Goal: Task Accomplishment & Management: Manage account settings

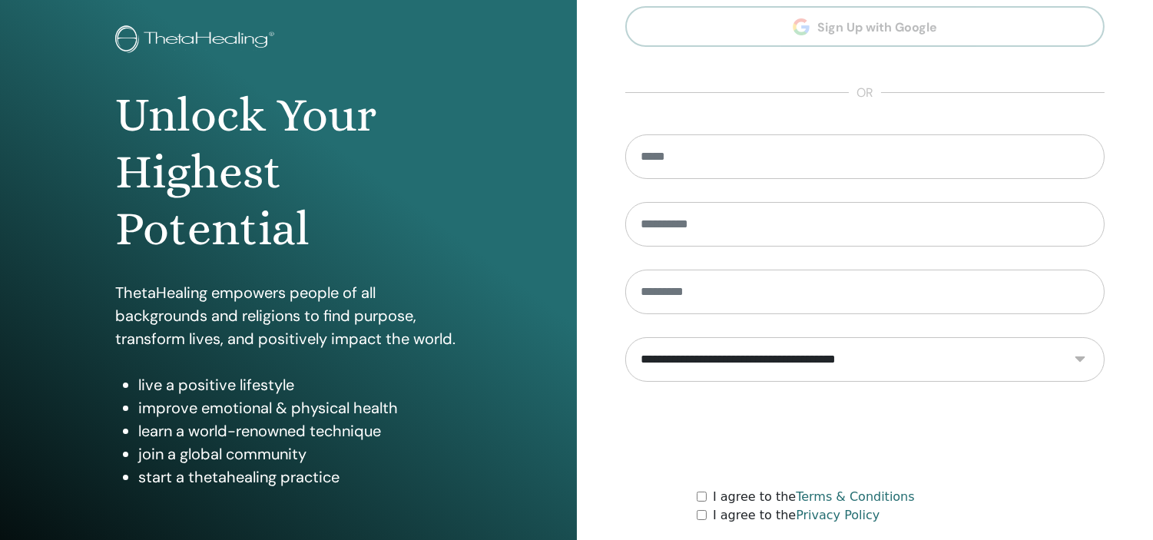
scroll to position [197, 0]
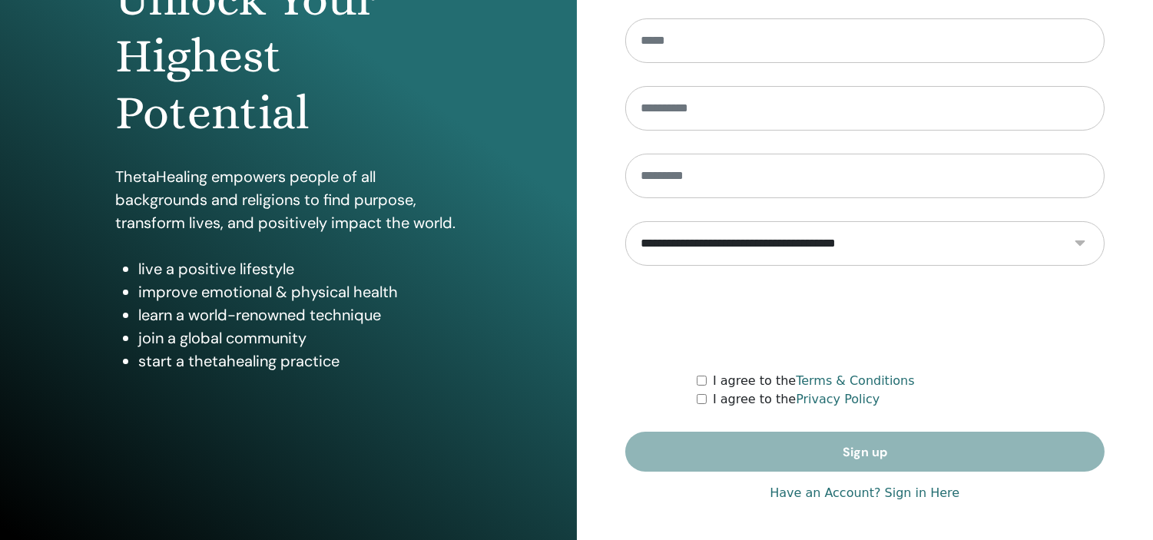
click at [922, 489] on link "Have an Account? Sign in Here" at bounding box center [865, 493] width 190 height 18
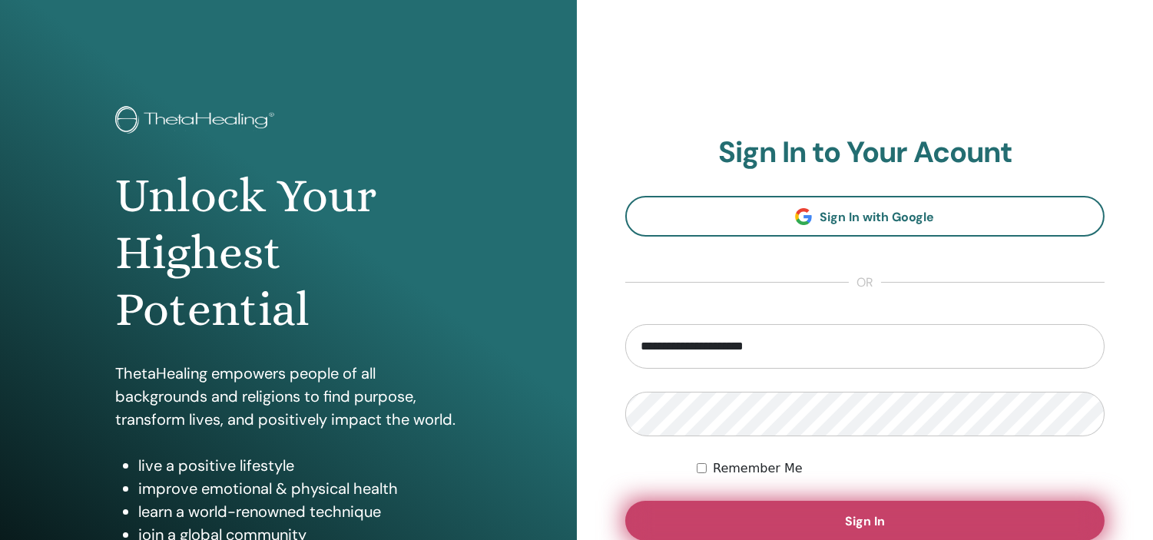
click at [897, 505] on button "Sign In" at bounding box center [865, 521] width 480 height 40
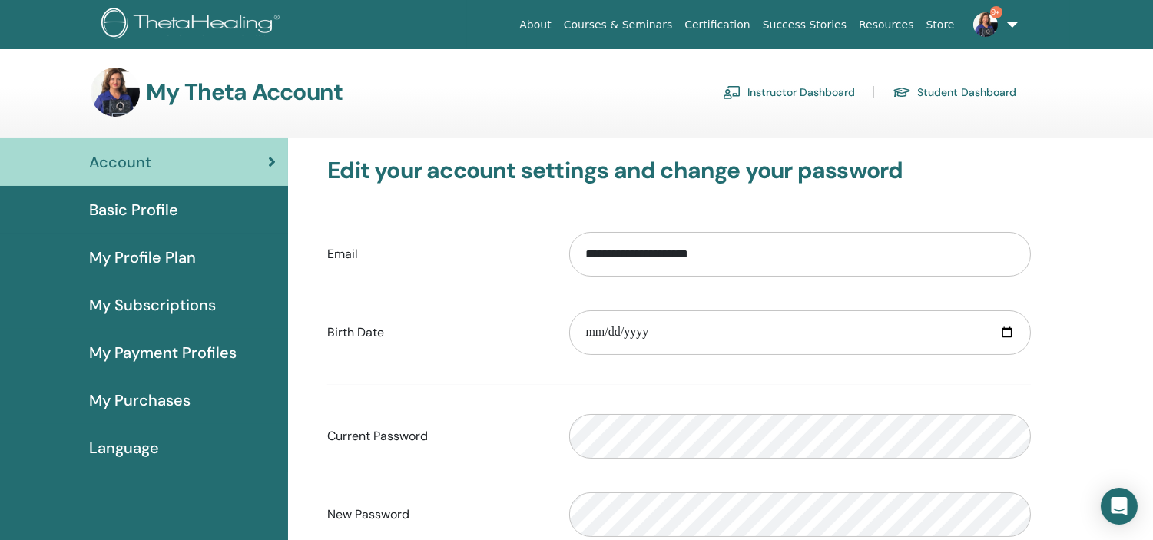
click at [813, 88] on link "Instructor Dashboard" at bounding box center [789, 92] width 132 height 25
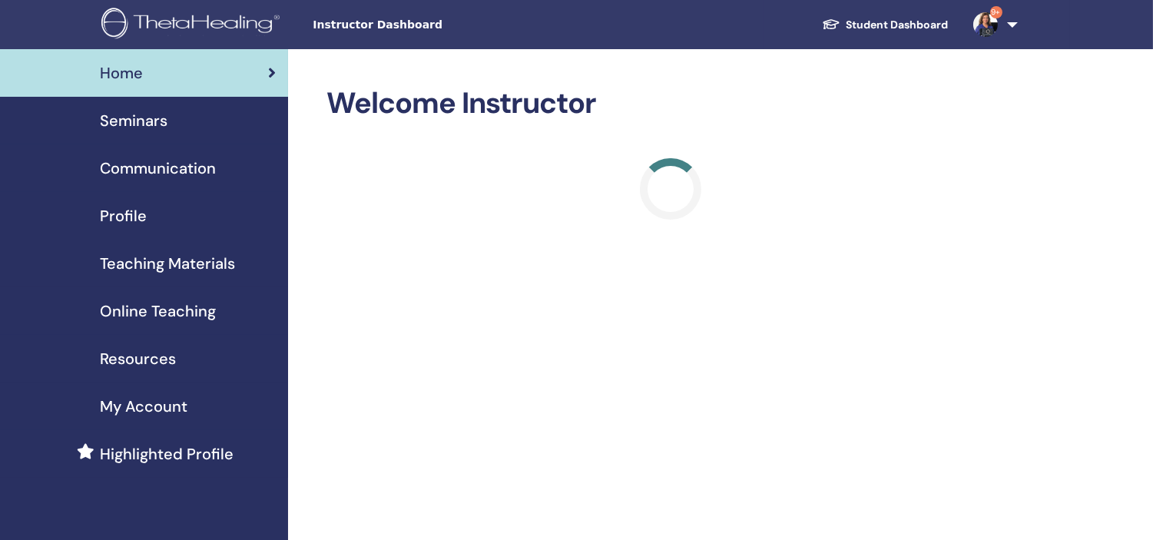
click at [138, 114] on span "Seminars" at bounding box center [134, 120] width 68 height 23
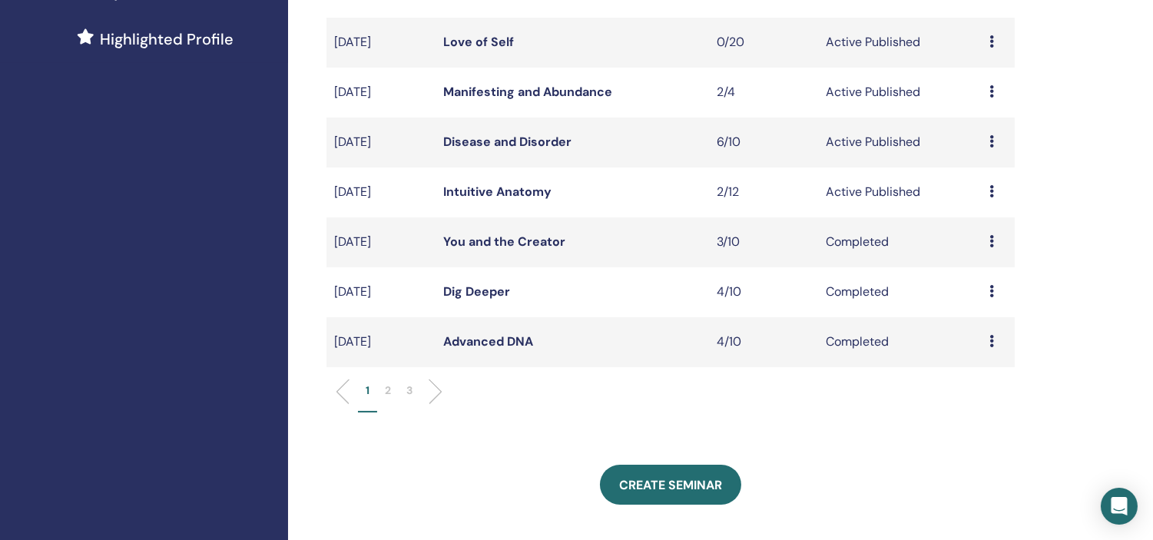
scroll to position [418, 0]
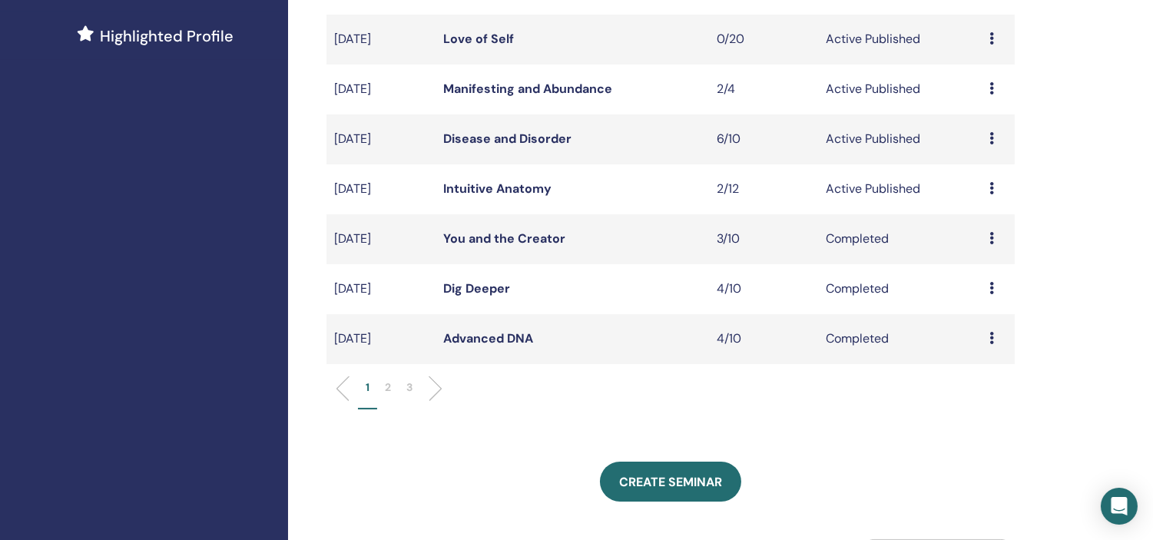
click at [515, 81] on link "Manifesting and Abundance" at bounding box center [527, 89] width 169 height 16
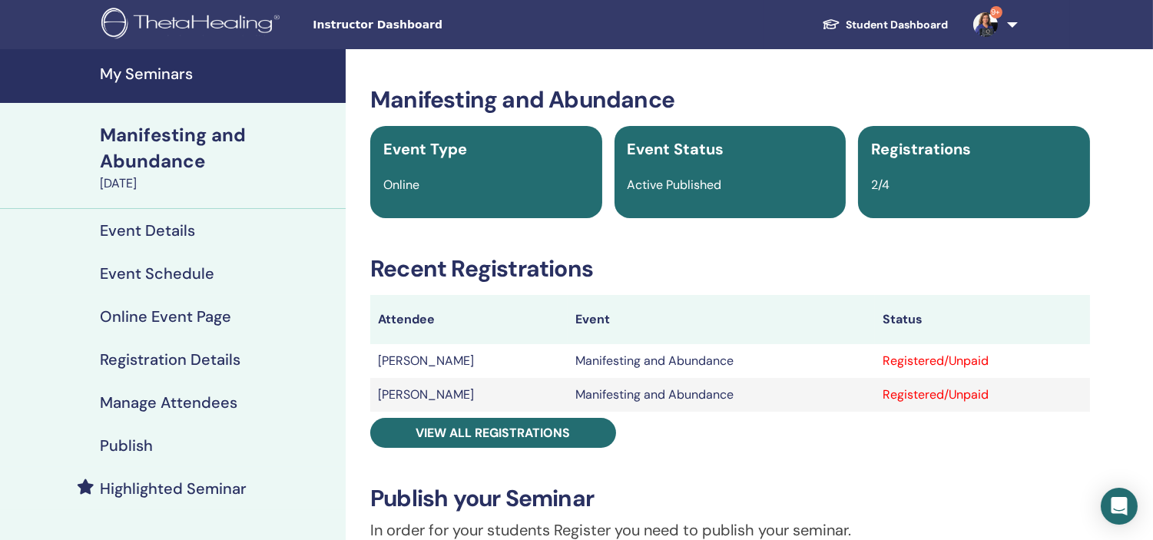
click at [158, 75] on h4 "My Seminars" at bounding box center [218, 74] width 237 height 18
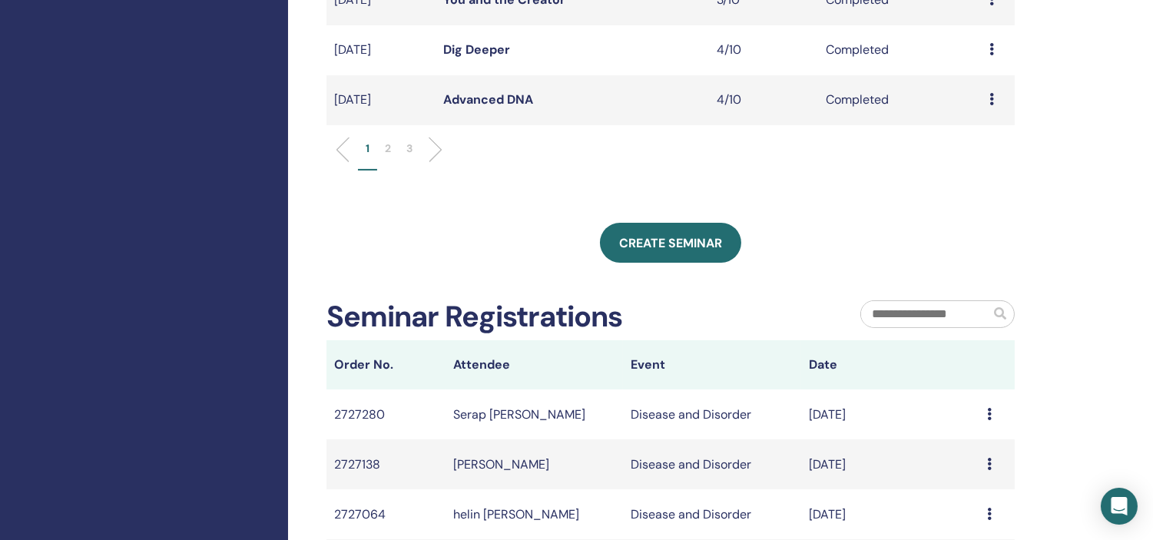
scroll to position [666, 0]
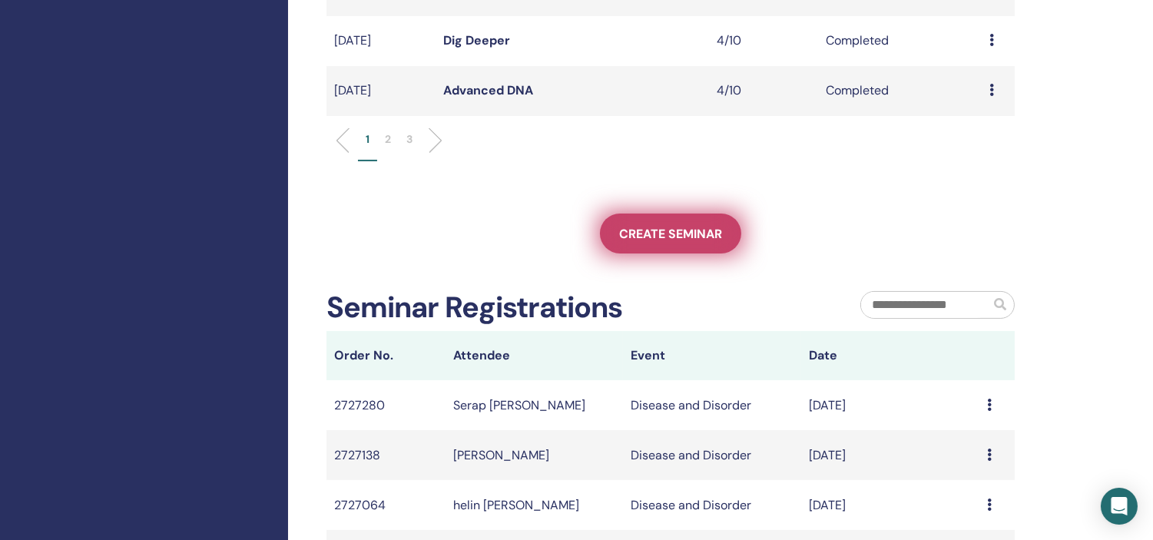
click at [671, 229] on span "Create seminar" at bounding box center [670, 234] width 103 height 16
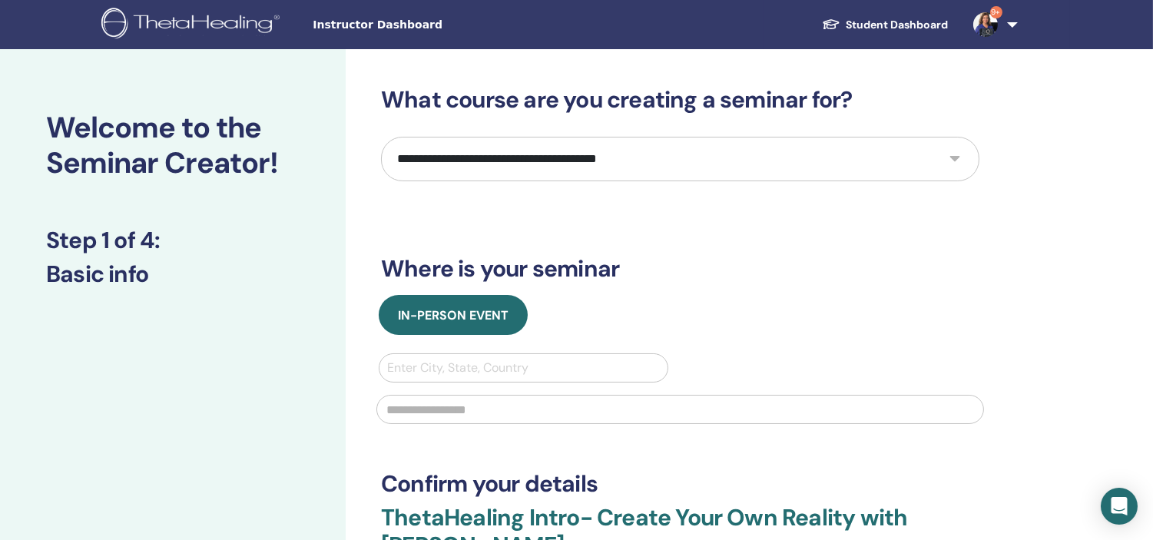
click at [524, 167] on select "**********" at bounding box center [680, 159] width 598 height 45
select select "*"
click at [381, 137] on select "**********" at bounding box center [680, 159] width 598 height 45
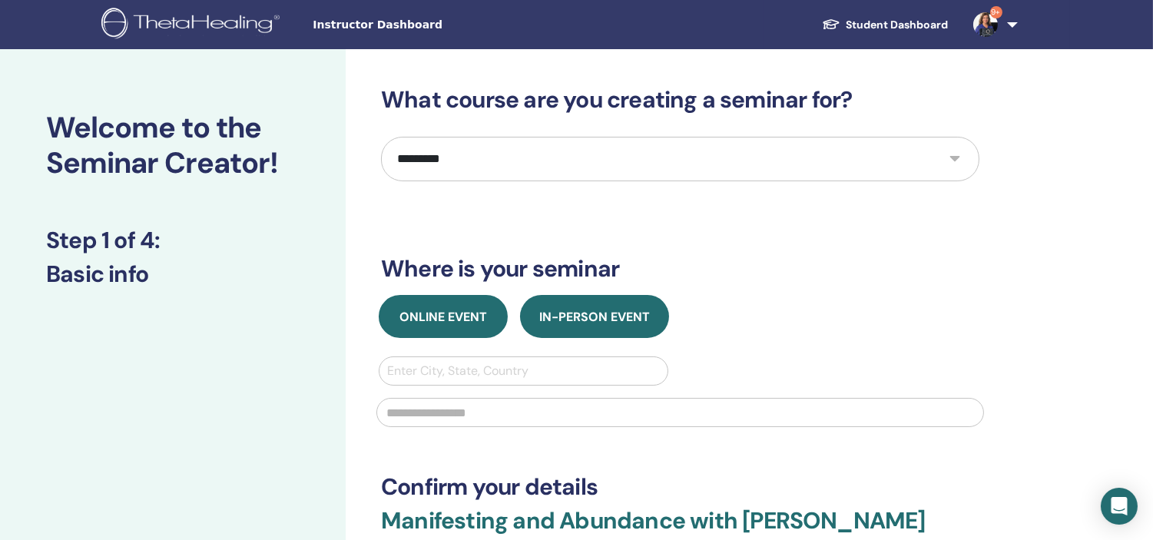
click at [446, 313] on span "Online Event" at bounding box center [443, 317] width 88 height 16
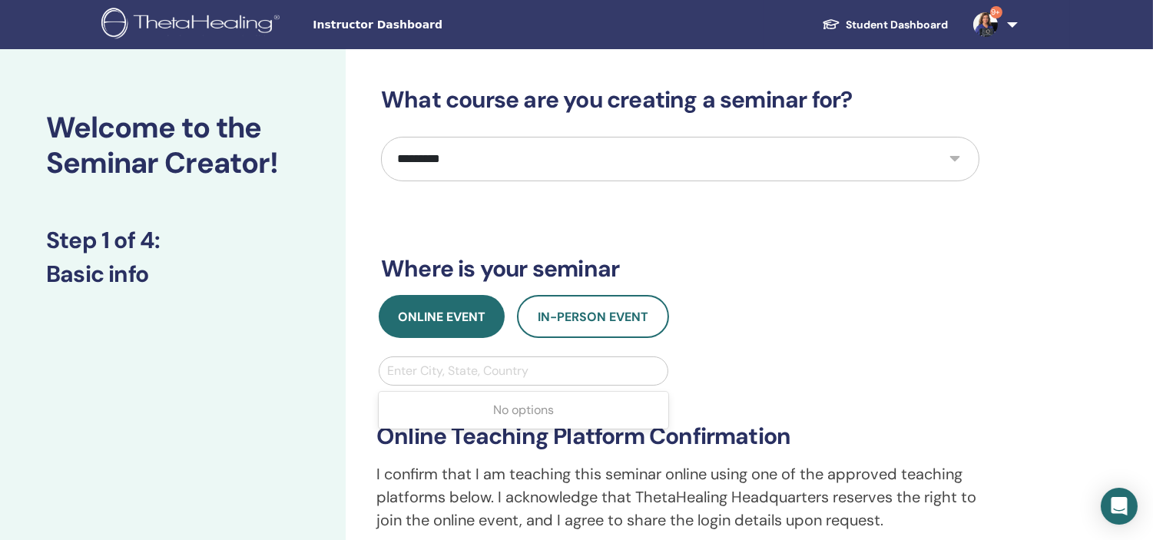
click at [408, 365] on div at bounding box center [523, 371] width 273 height 22
type input "******"
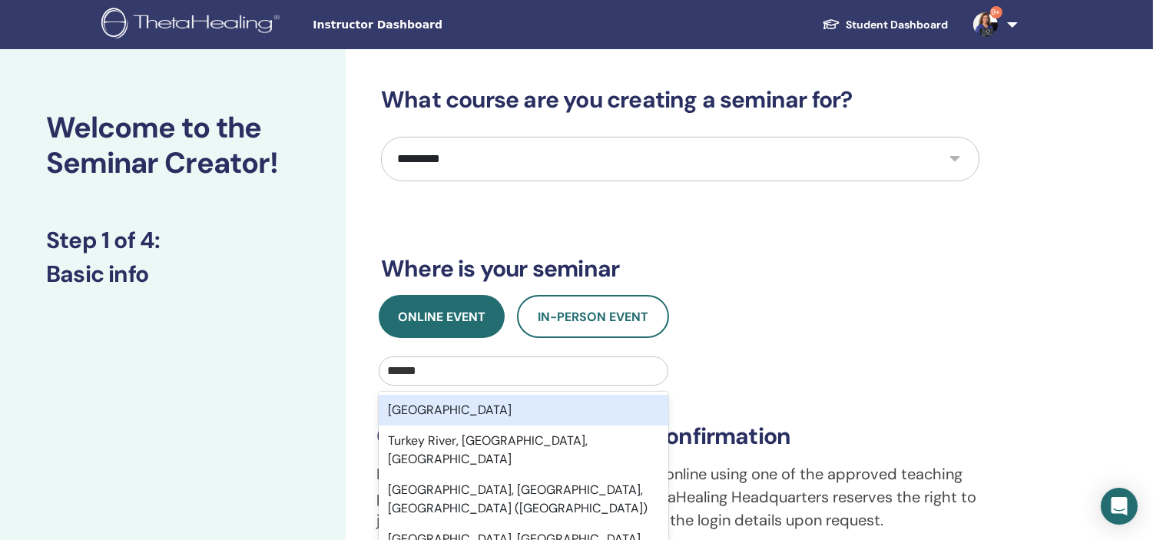
click at [412, 403] on div "Turkey" at bounding box center [524, 410] width 290 height 31
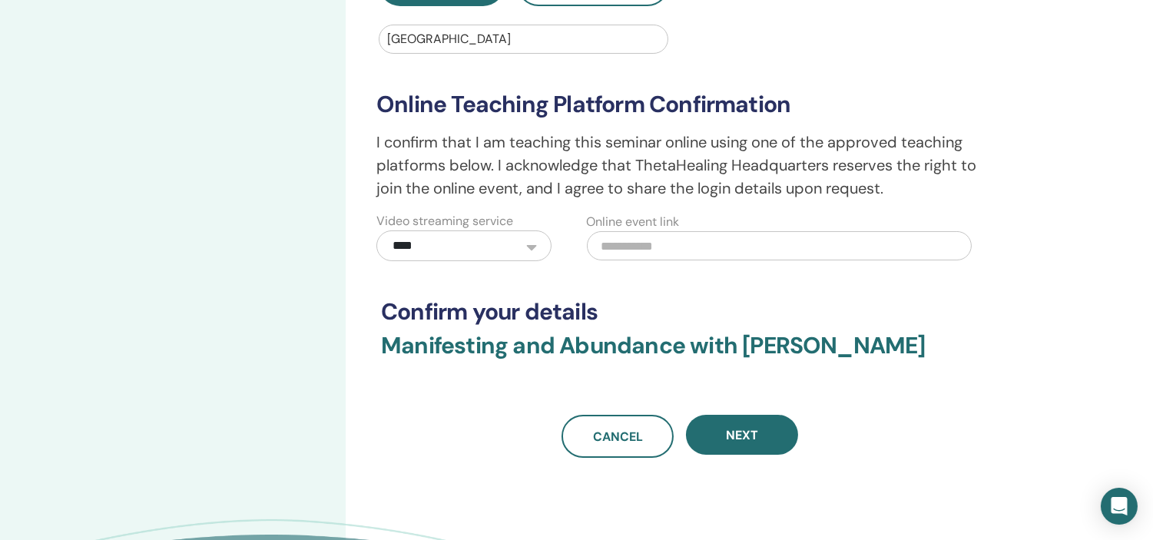
scroll to position [341, 0]
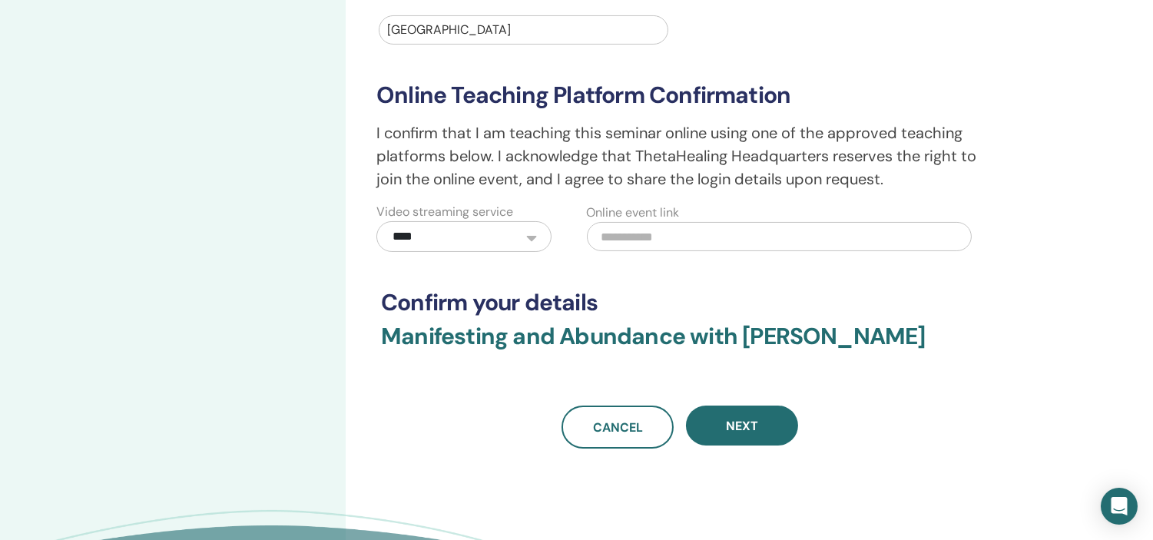
paste input "**********"
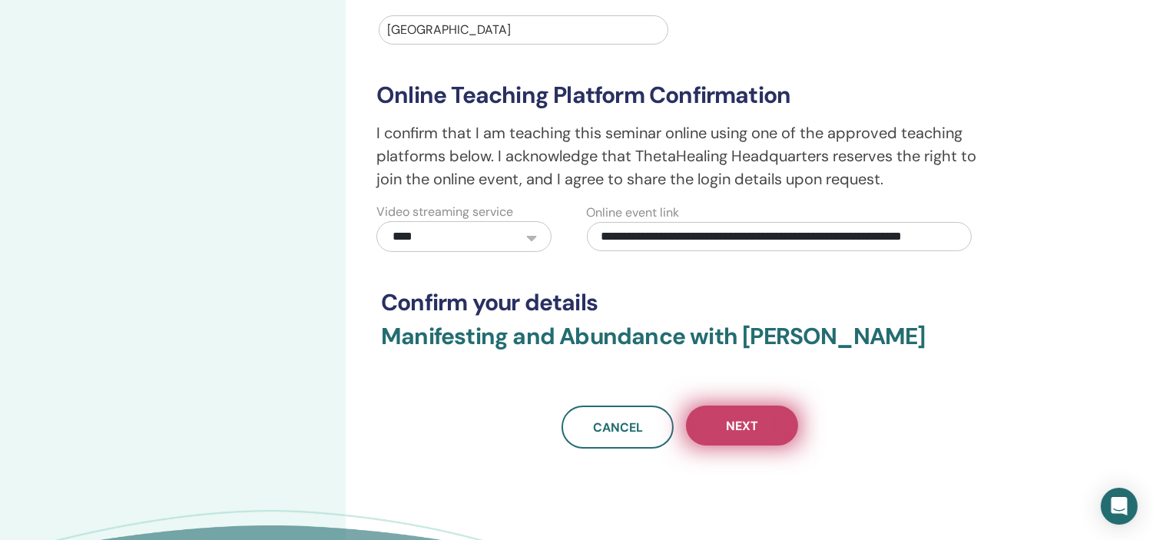
type input "**********"
click at [757, 422] on span "Next" at bounding box center [742, 426] width 32 height 16
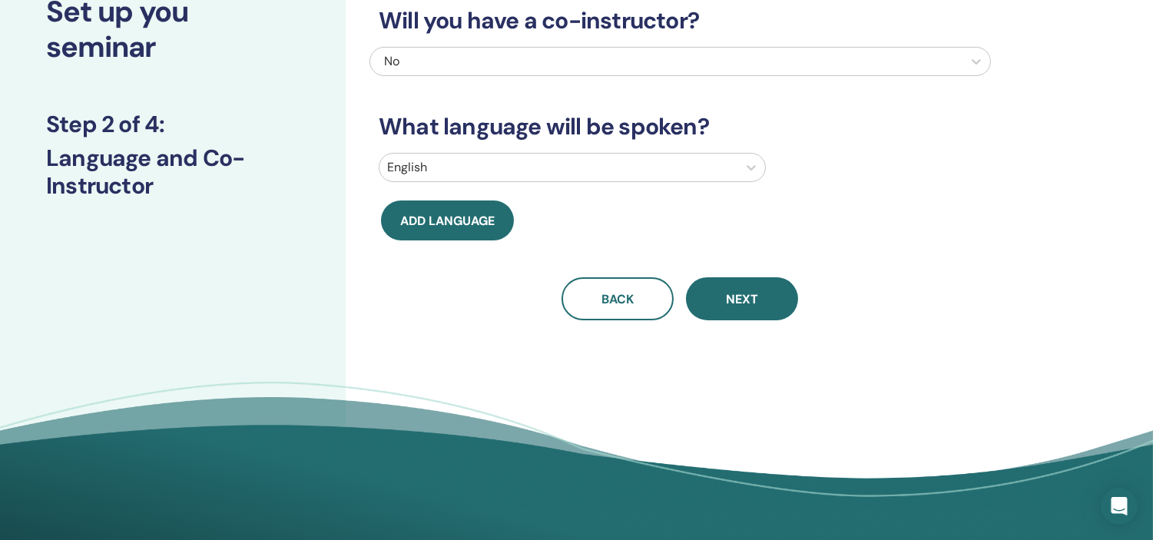
scroll to position [106, 0]
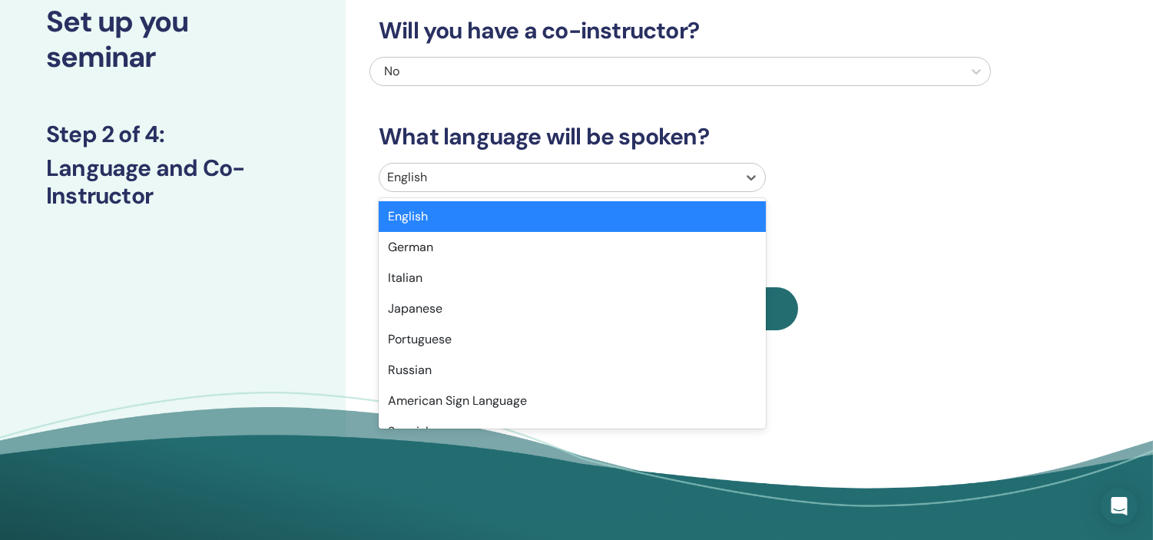
click at [478, 179] on div at bounding box center [558, 178] width 343 height 22
drag, startPoint x: 694, startPoint y: 231, endPoint x: 761, endPoint y: 369, distance: 152.9
click at [761, 369] on div "English German Italian Japanese Portuguese Russian American Sign Language Spani…" at bounding box center [572, 313] width 387 height 230
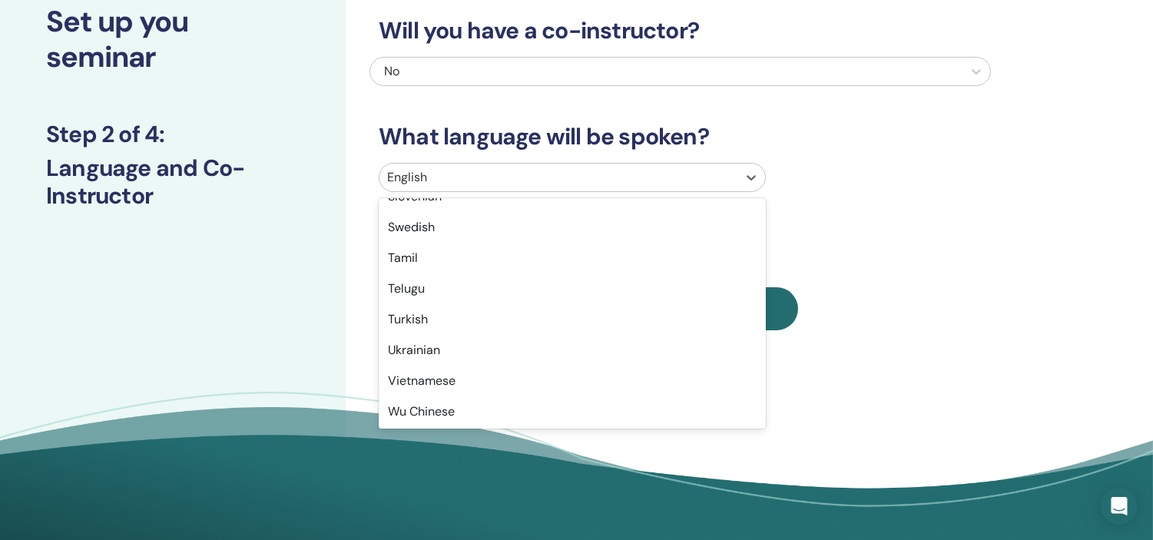
scroll to position [1200, 0]
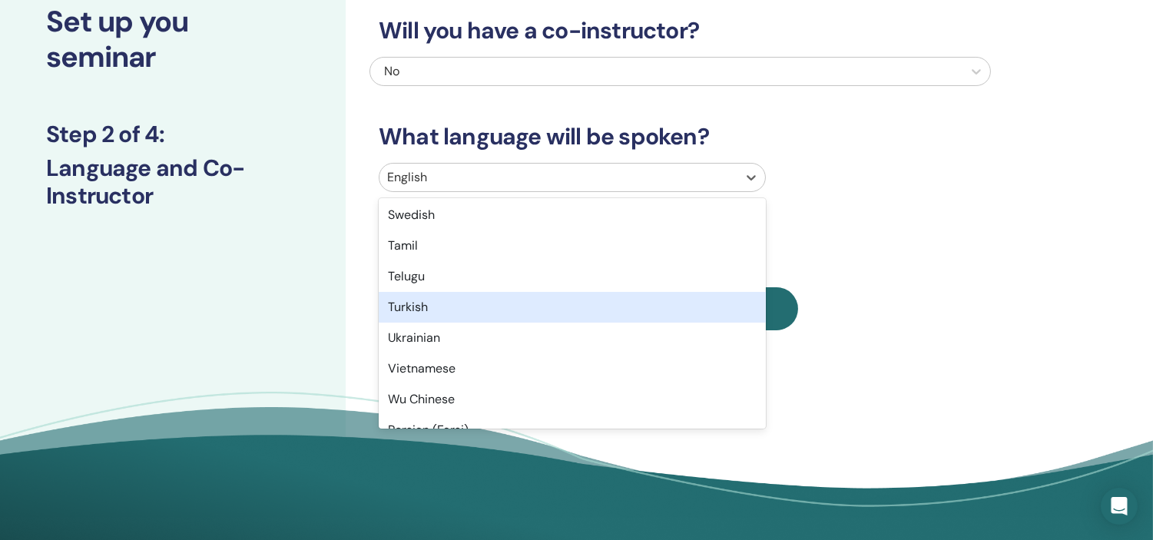
click at [469, 312] on div "Turkish" at bounding box center [572, 307] width 387 height 31
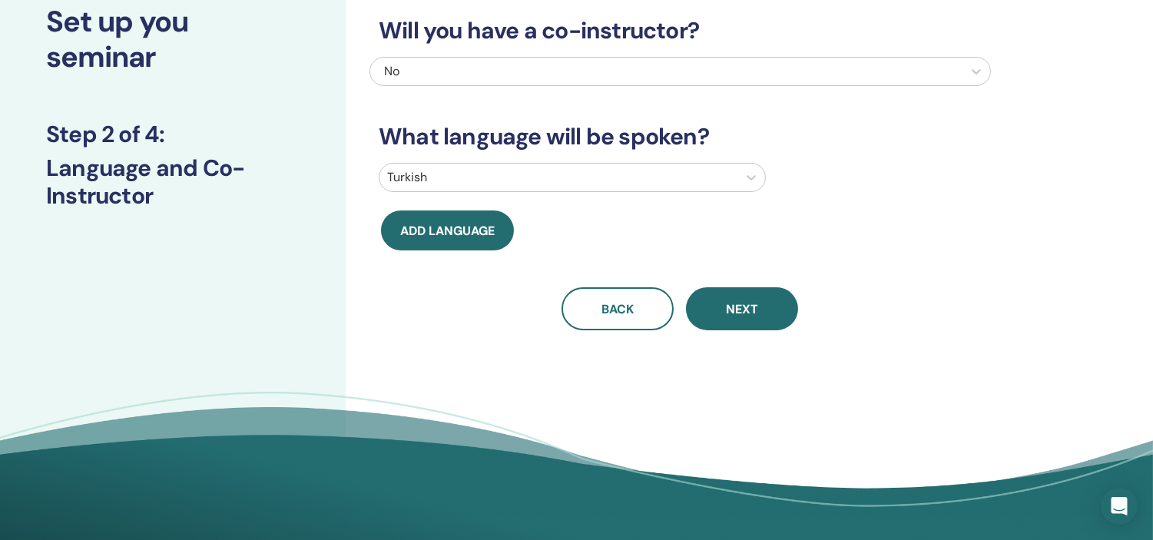
click at [746, 309] on span "Next" at bounding box center [742, 309] width 32 height 16
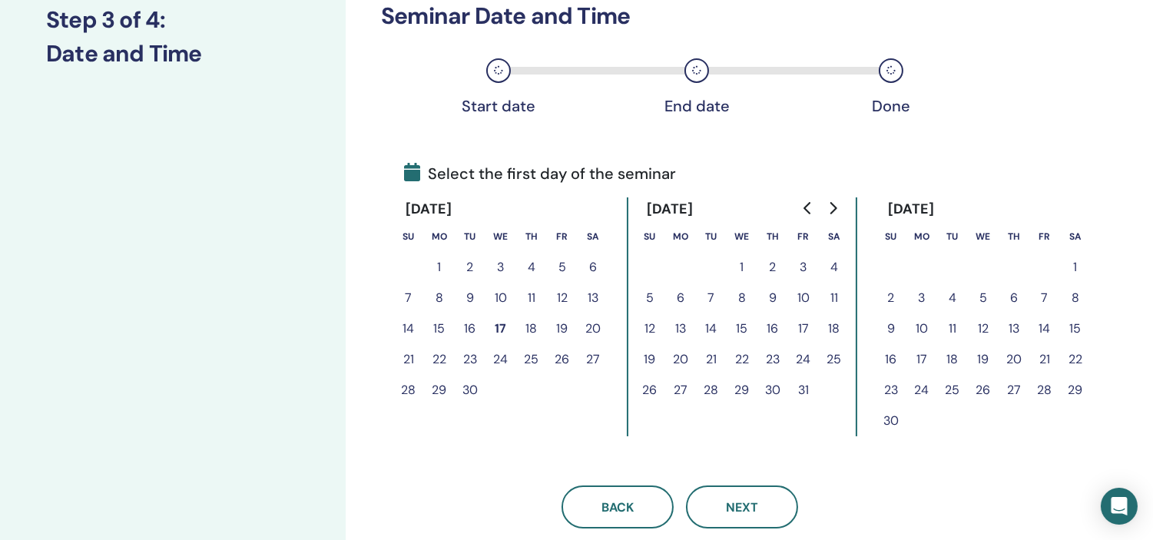
scroll to position [225, 0]
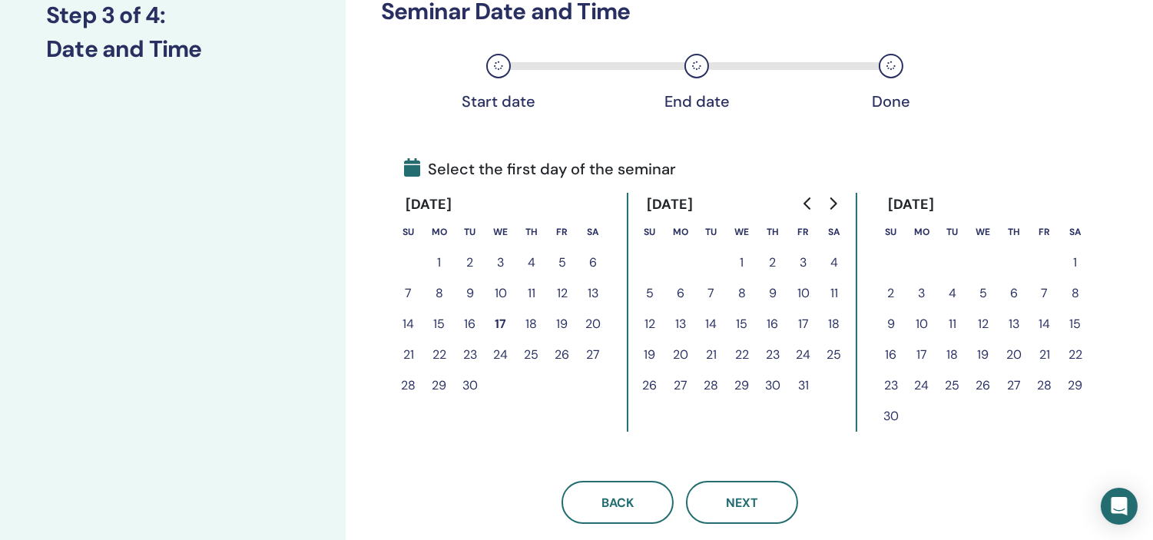
click at [842, 355] on button "25" at bounding box center [834, 355] width 31 height 31
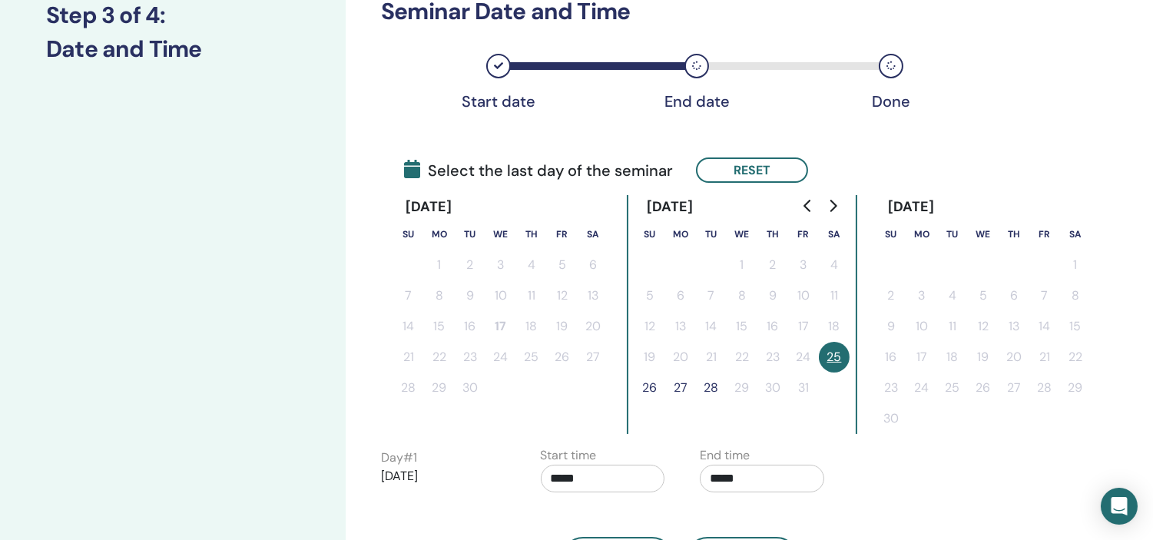
click at [654, 384] on button "26" at bounding box center [649, 388] width 31 height 31
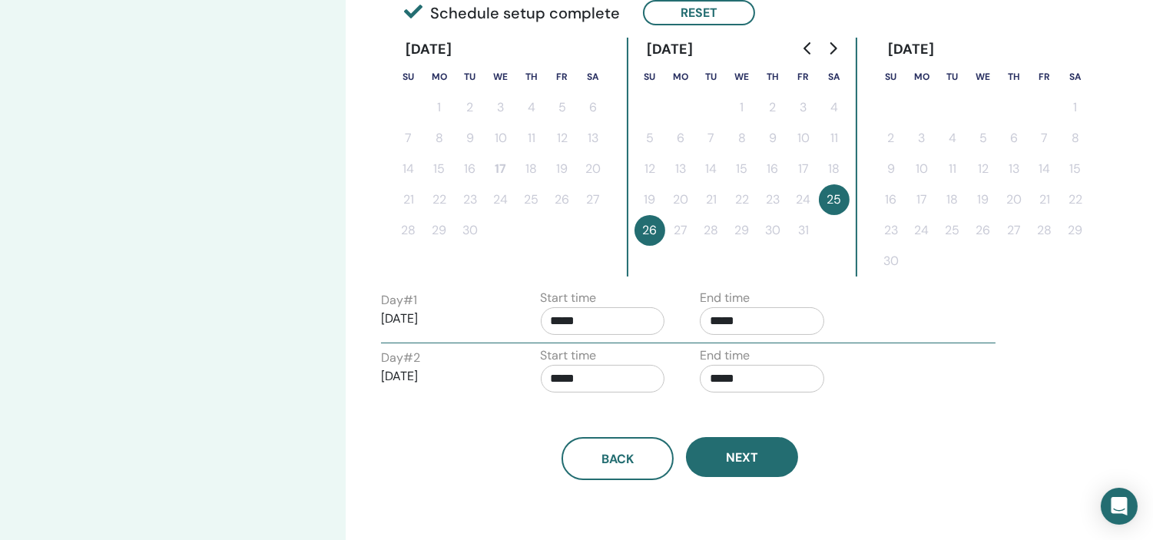
scroll to position [397, 0]
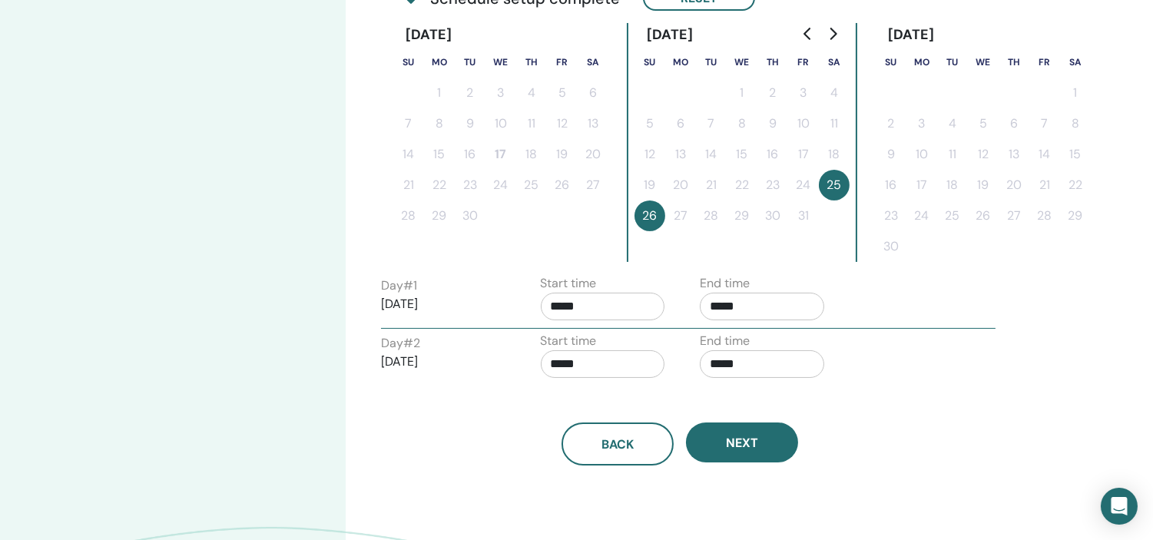
click at [568, 305] on input "*****" at bounding box center [603, 307] width 124 height 28
click at [618, 344] on span "▲" at bounding box center [619, 343] width 31 height 31
click at [618, 346] on span "▲" at bounding box center [619, 343] width 31 height 31
type input "*****"
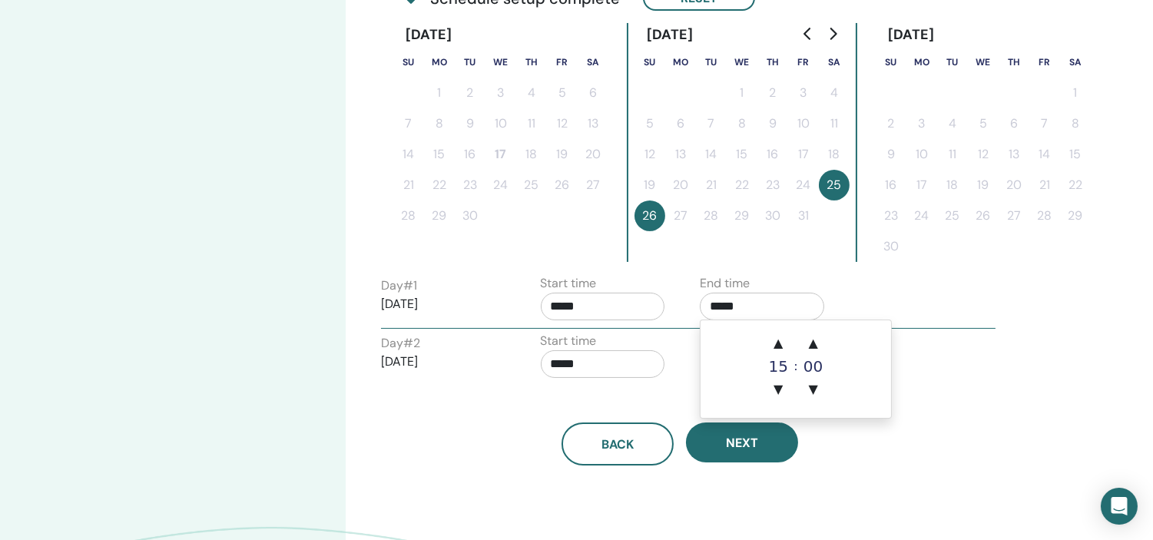
click at [720, 301] on input "*****" at bounding box center [762, 307] width 124 height 28
click at [782, 343] on span "▲" at bounding box center [778, 343] width 31 height 31
click at [785, 355] on span "▲" at bounding box center [778, 343] width 31 height 31
click at [785, 352] on span "▲" at bounding box center [778, 343] width 31 height 31
type input "*****"
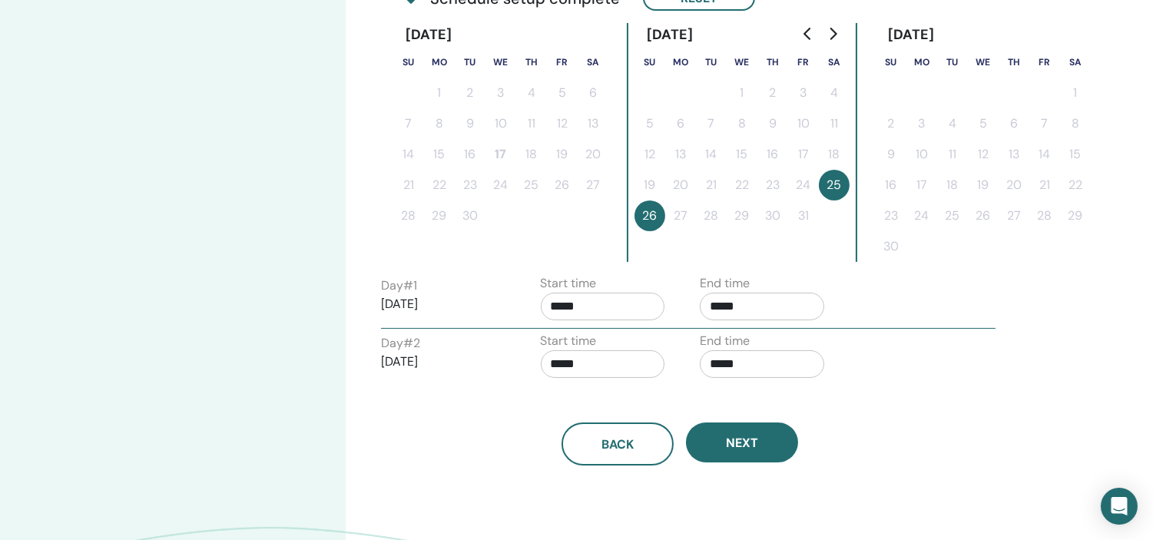
click at [999, 409] on div "Time Zone Time Zone (GMT-8) US/Alaska Seminar Date and Time Start date End date…" at bounding box center [730, 166] width 769 height 1029
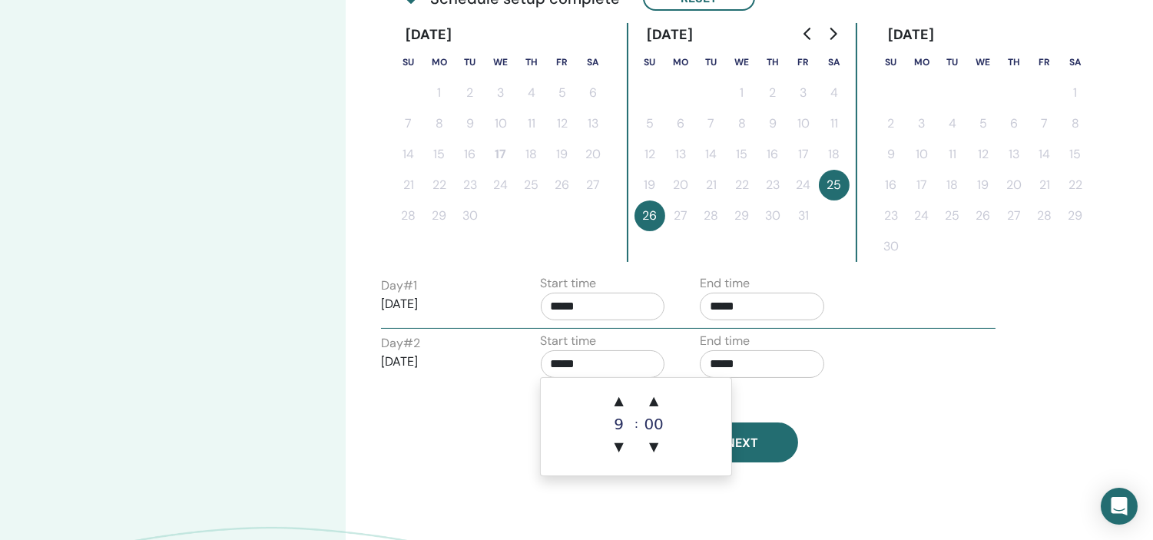
click at [565, 362] on input "*****" at bounding box center [603, 364] width 124 height 28
click at [623, 403] on span "▲" at bounding box center [619, 401] width 31 height 31
type input "*****"
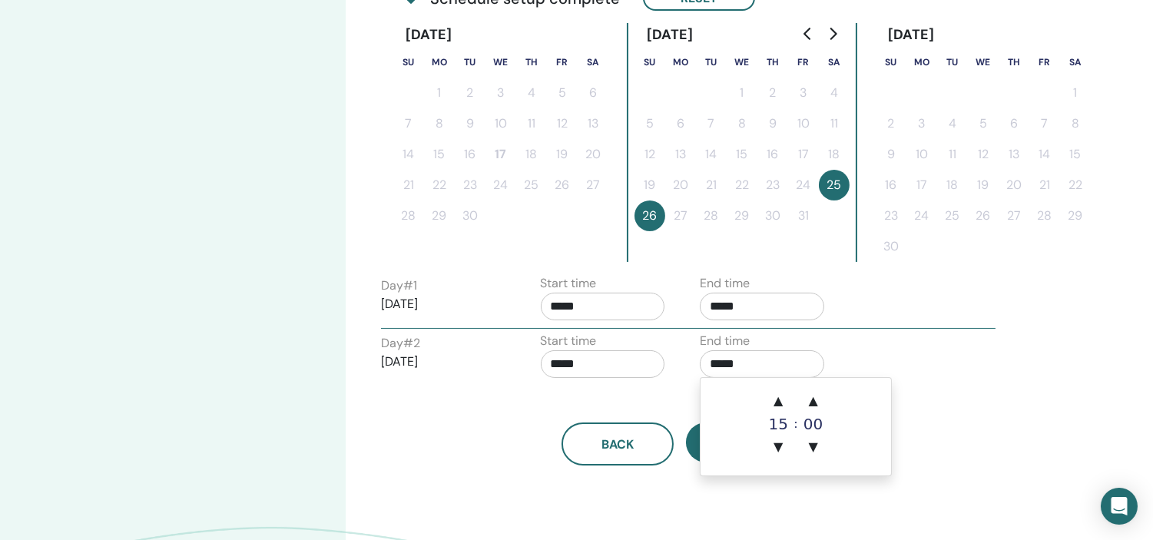
click at [716, 358] on input "*****" at bounding box center [762, 364] width 124 height 28
click at [784, 403] on span "▲" at bounding box center [778, 401] width 31 height 31
type input "*****"
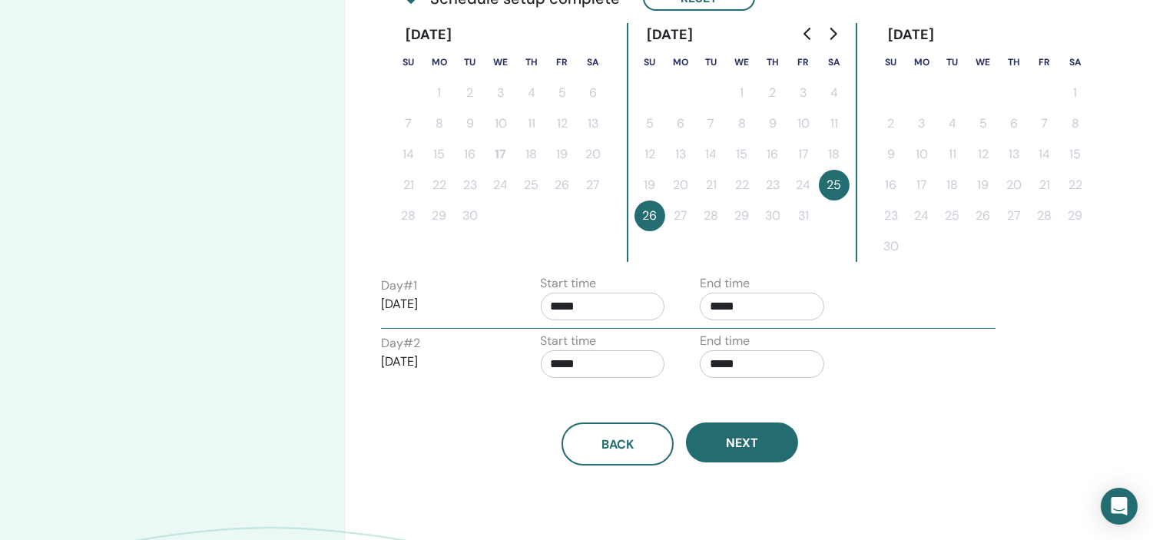
click at [962, 395] on div "Back Next" at bounding box center [679, 426] width 621 height 80
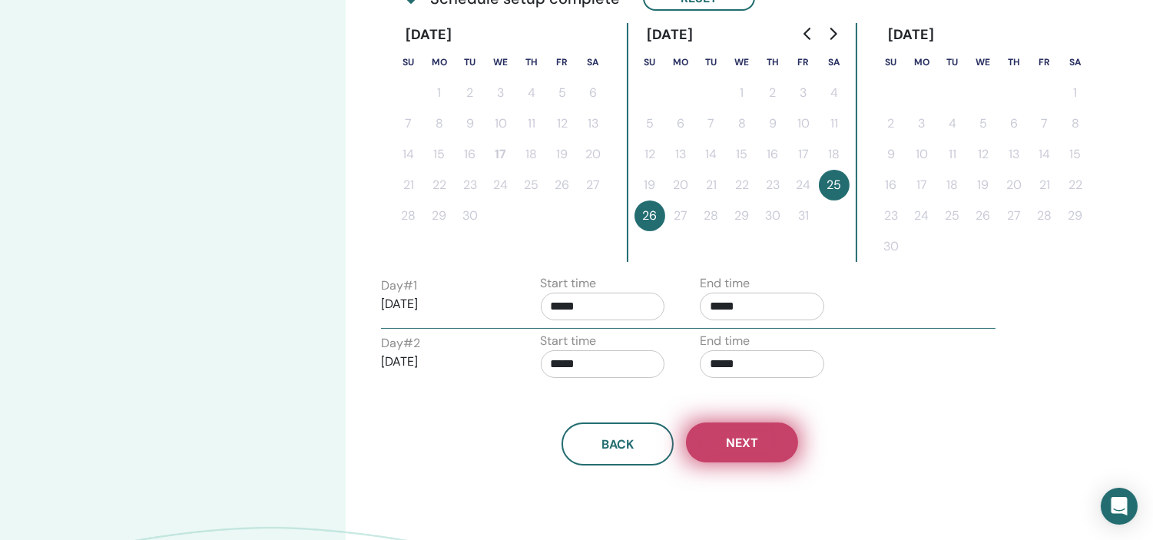
click at [747, 440] on span "Next" at bounding box center [742, 443] width 32 height 16
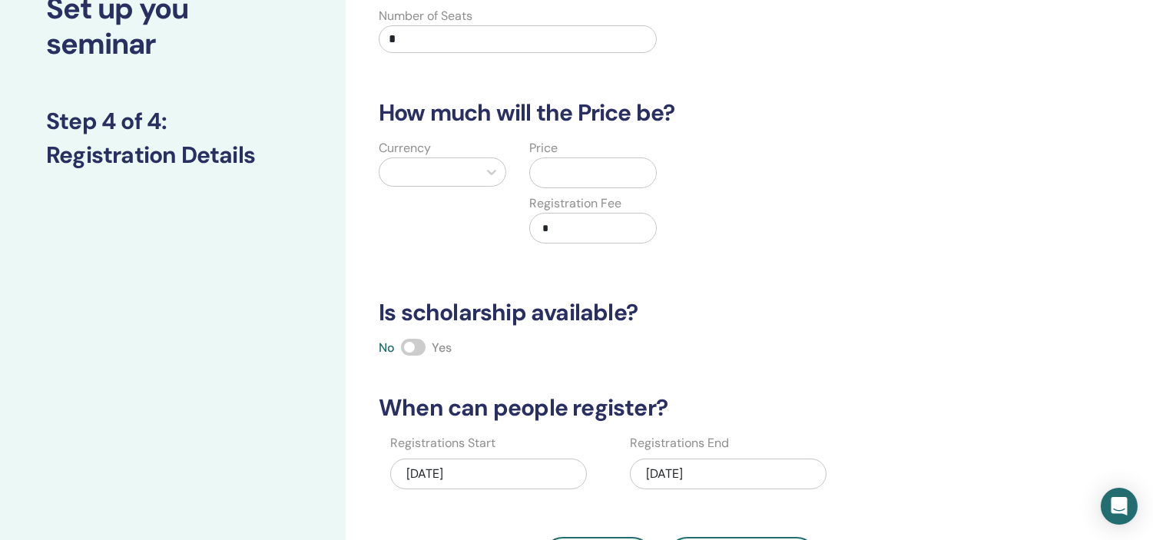
scroll to position [0, 0]
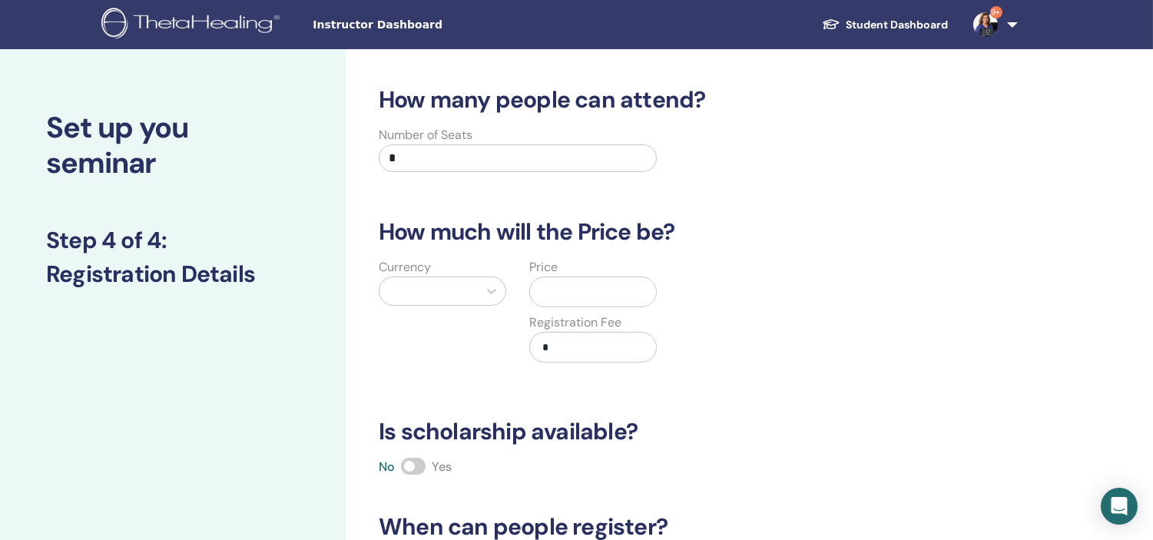
drag, startPoint x: 397, startPoint y: 157, endPoint x: 396, endPoint y: 165, distance: 7.8
click at [396, 165] on input "*" at bounding box center [518, 158] width 278 height 28
type input "**"
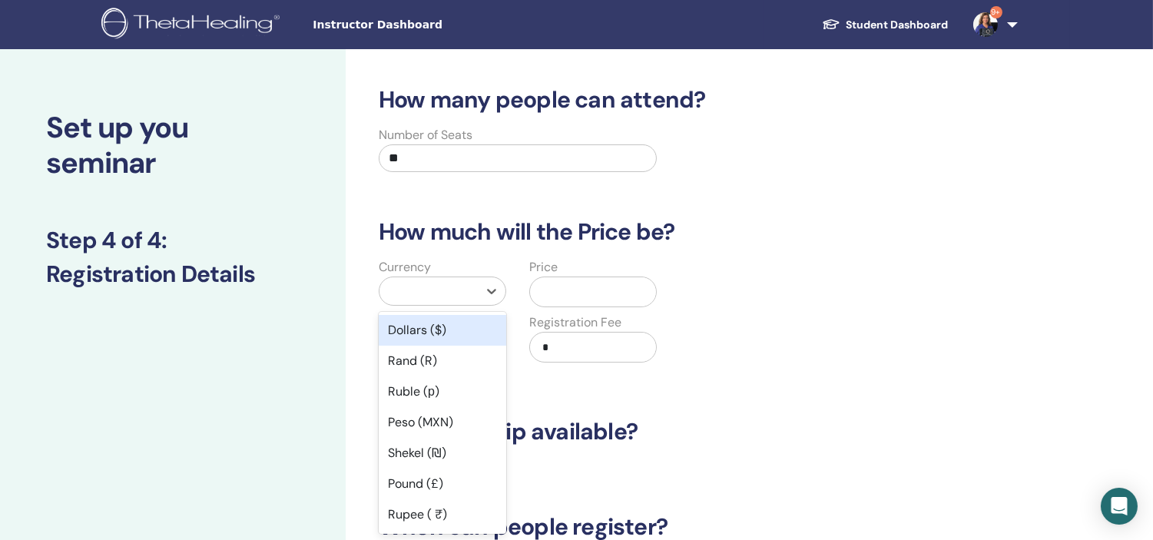
drag, startPoint x: 486, startPoint y: 297, endPoint x: 482, endPoint y: 312, distance: 15.1
click at [482, 306] on div "option Dollars ($) focused, 1 of 45. 45 results available. Use Up and Down to c…" at bounding box center [443, 291] width 128 height 29
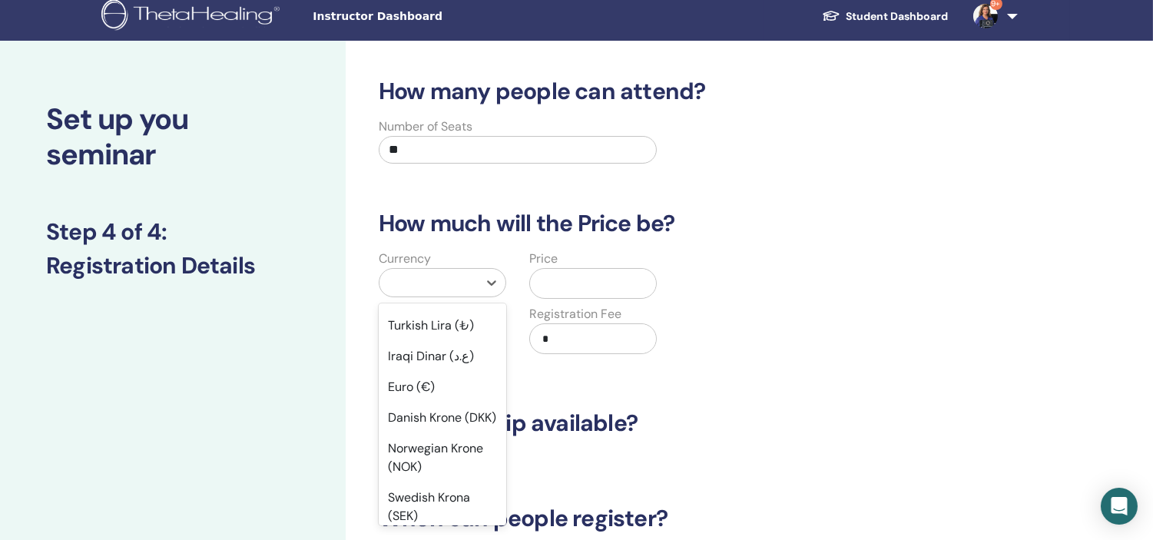
scroll to position [1145, 0]
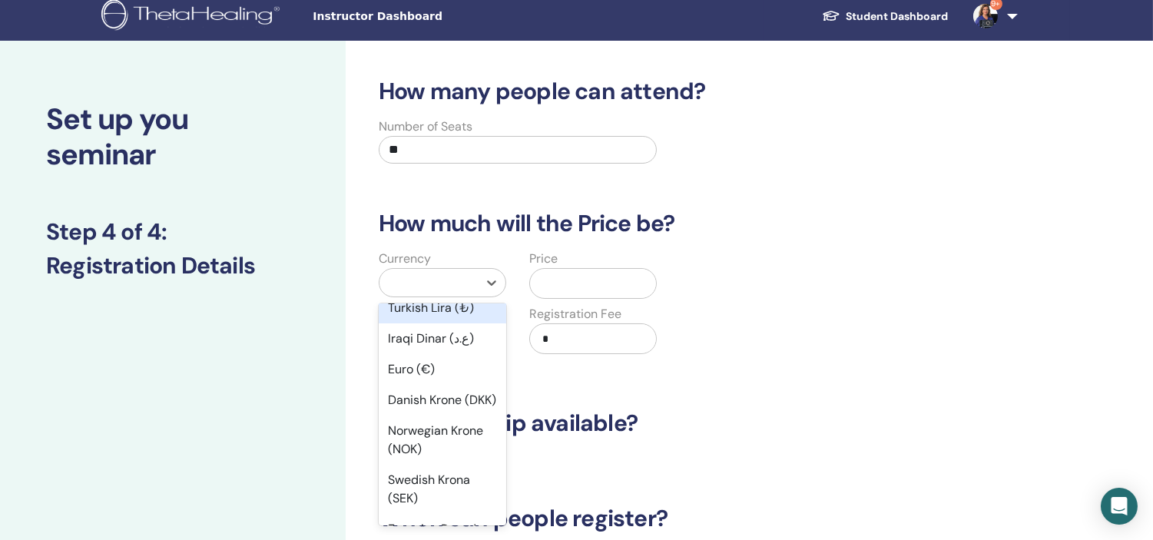
click at [438, 323] on div "Turkish Lira (₺)" at bounding box center [443, 308] width 128 height 31
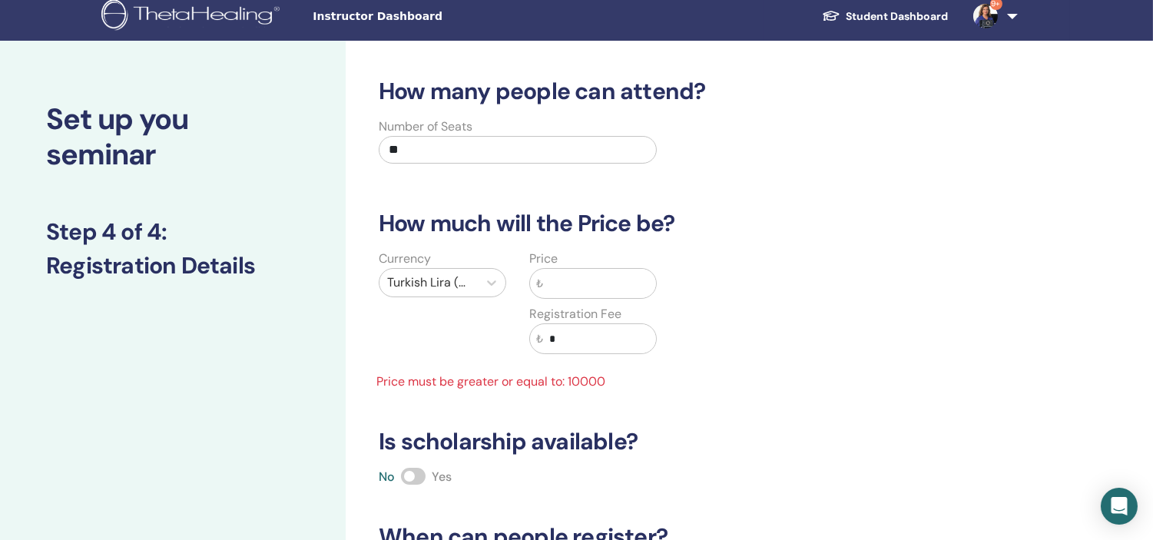
click at [571, 277] on input "text" at bounding box center [599, 283] width 113 height 29
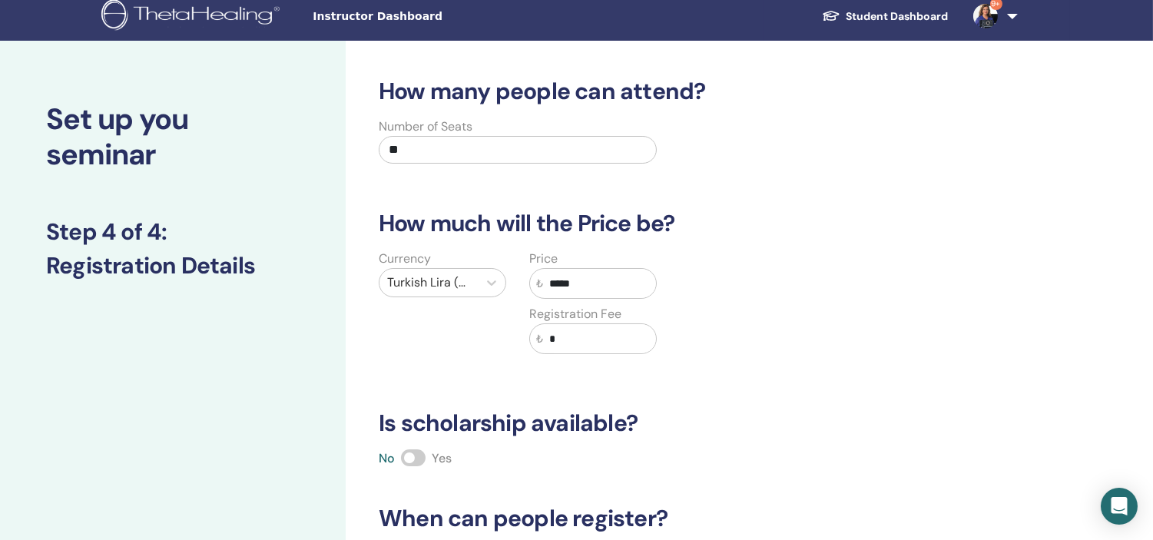
type input "*****"
click at [411, 457] on span at bounding box center [413, 457] width 25 height 17
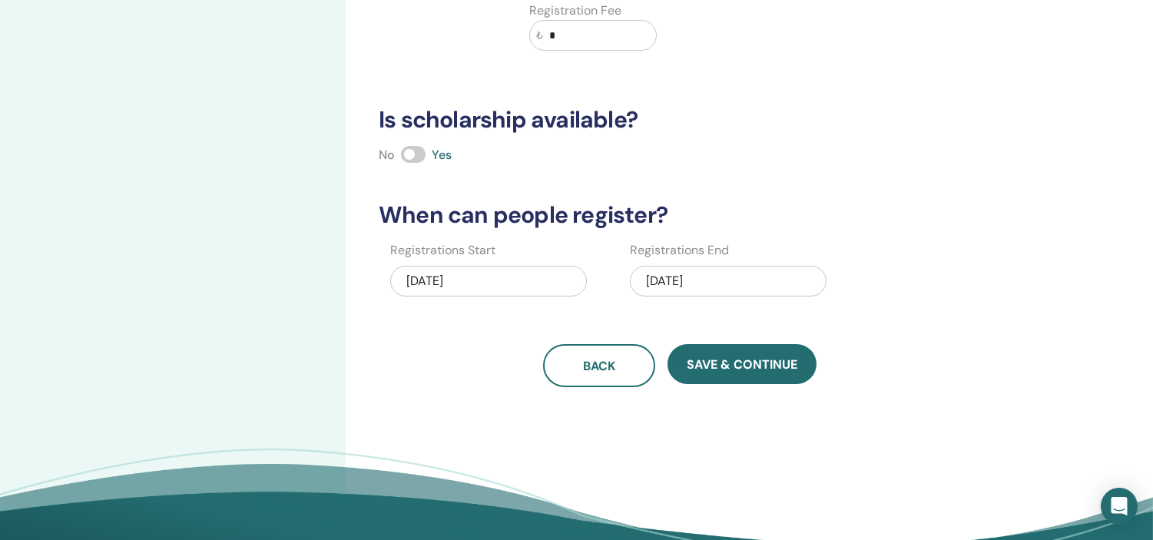
scroll to position [315, 0]
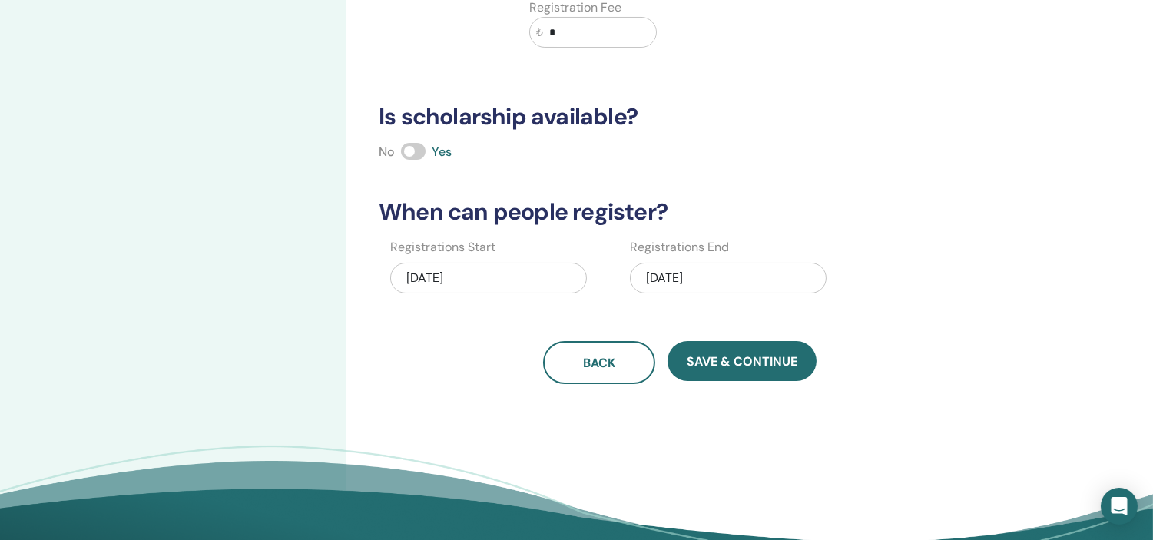
click at [677, 284] on div "10/26/2025" at bounding box center [728, 278] width 197 height 31
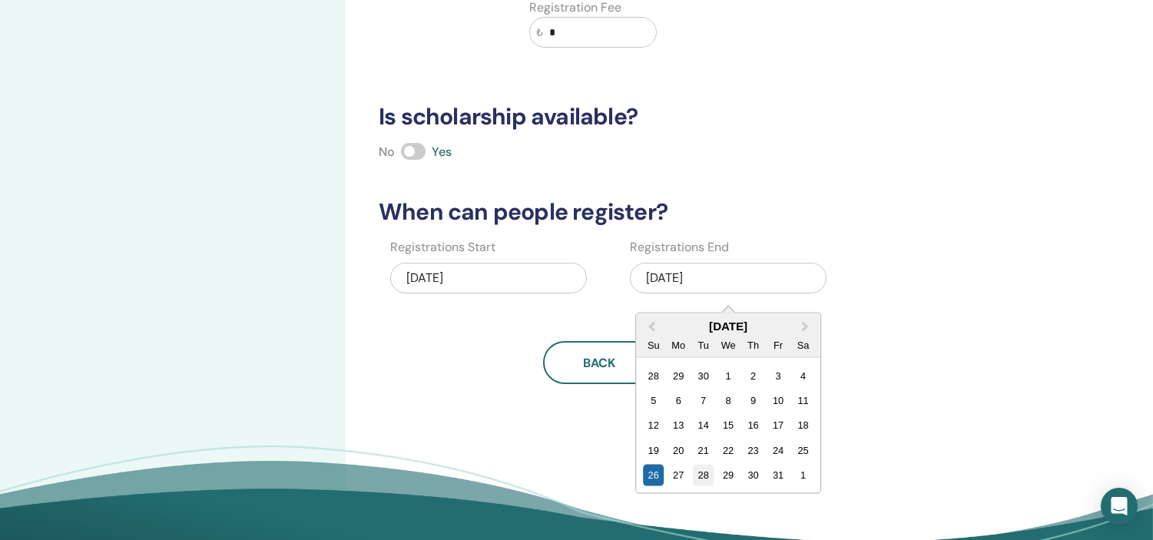
click at [712, 475] on div "28" at bounding box center [703, 475] width 21 height 21
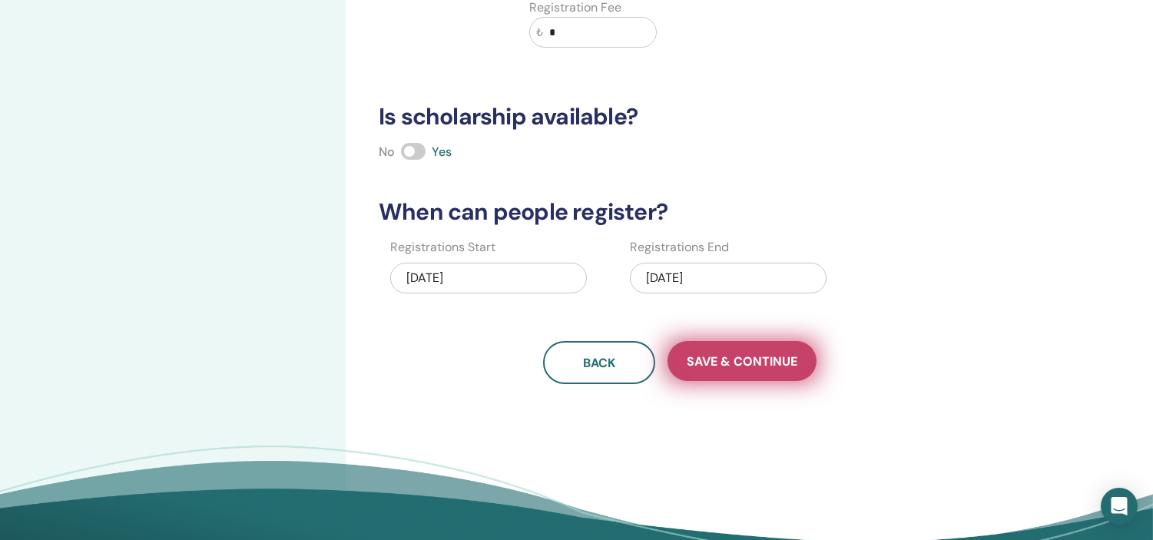
click at [738, 361] on span "Save & Continue" at bounding box center [742, 361] width 111 height 16
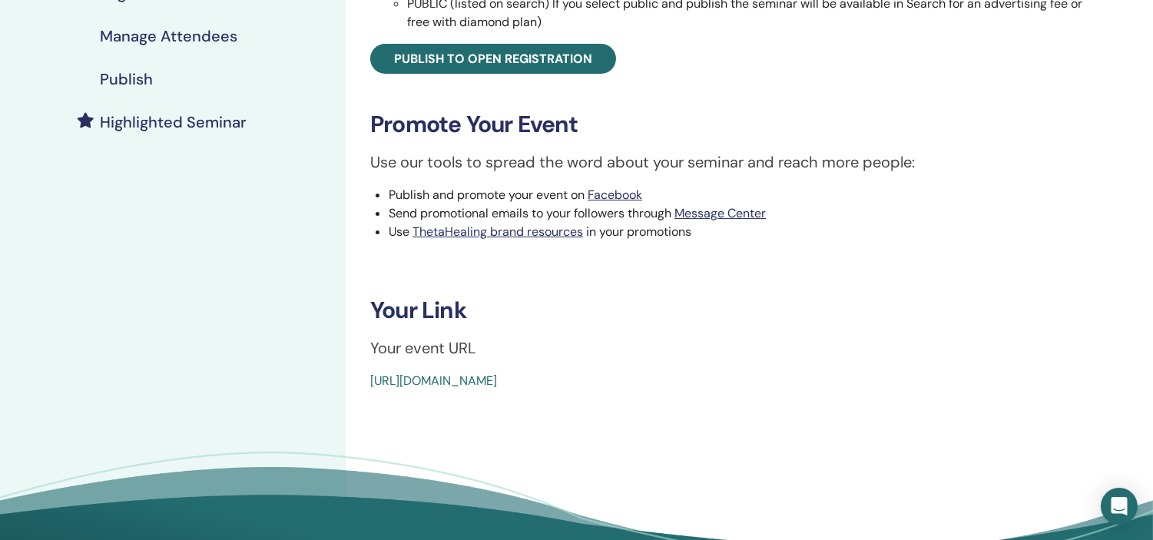
scroll to position [369, 0]
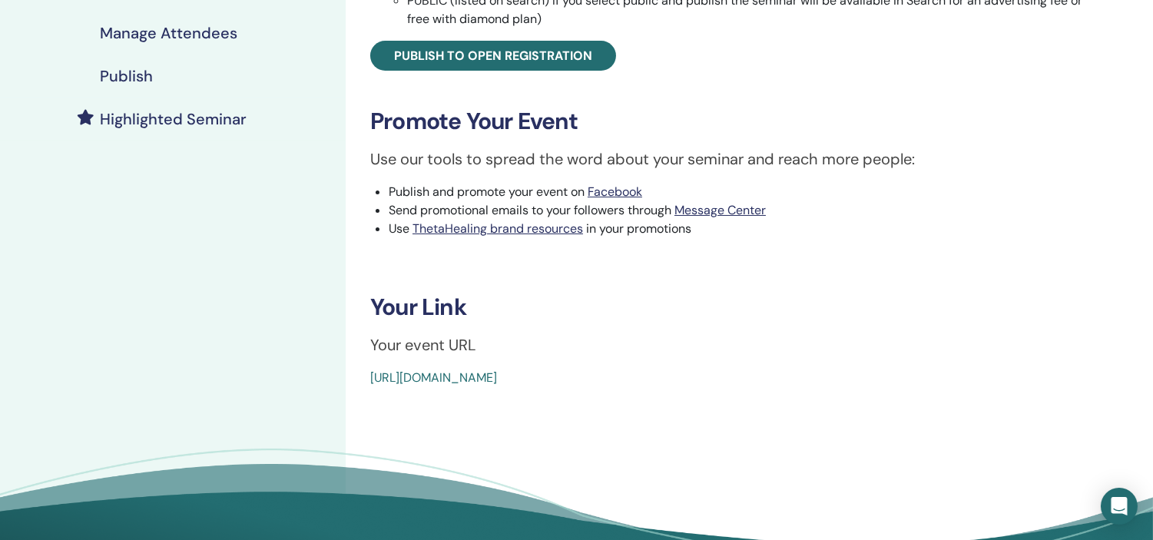
drag, startPoint x: 716, startPoint y: 367, endPoint x: 371, endPoint y: 371, distance: 344.9
click at [371, 371] on div "https://www.thetahealing.com/seminar-377749-details.html" at bounding box center [670, 378] width 600 height 18
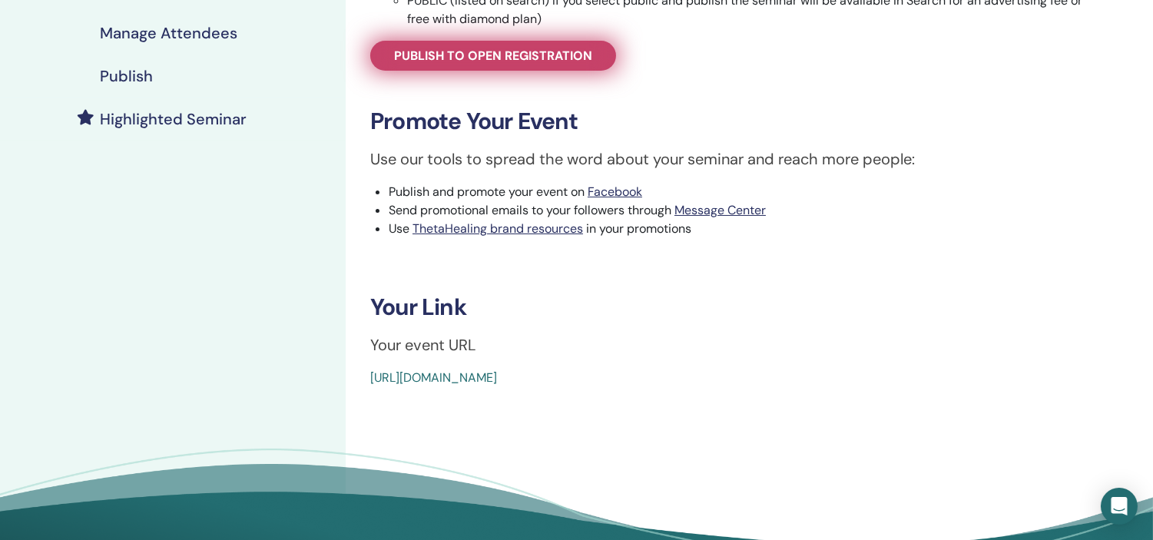
click at [562, 55] on span "Publish to open registration" at bounding box center [493, 56] width 198 height 16
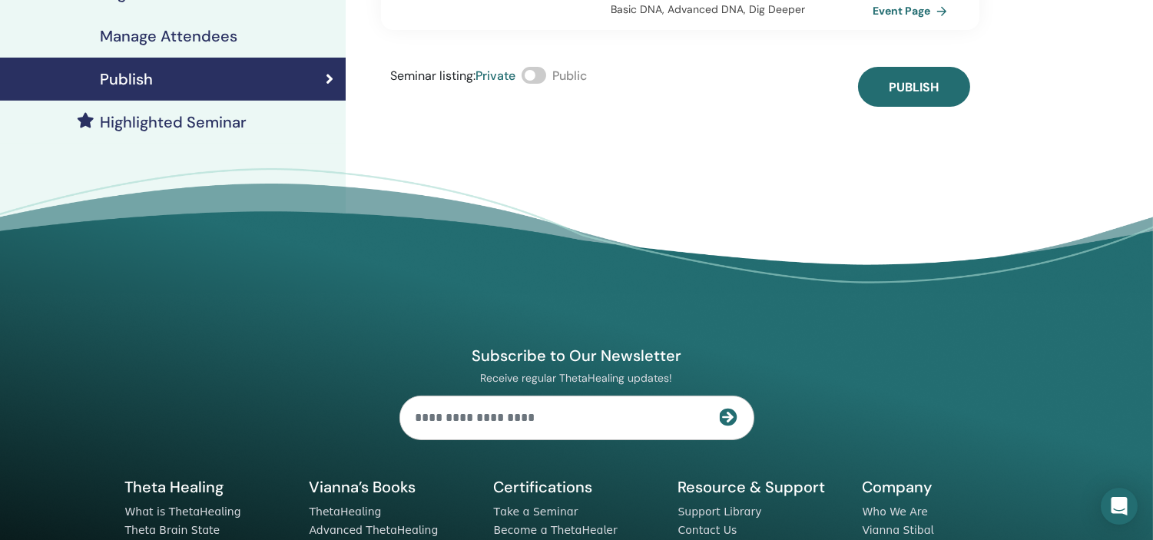
scroll to position [369, 0]
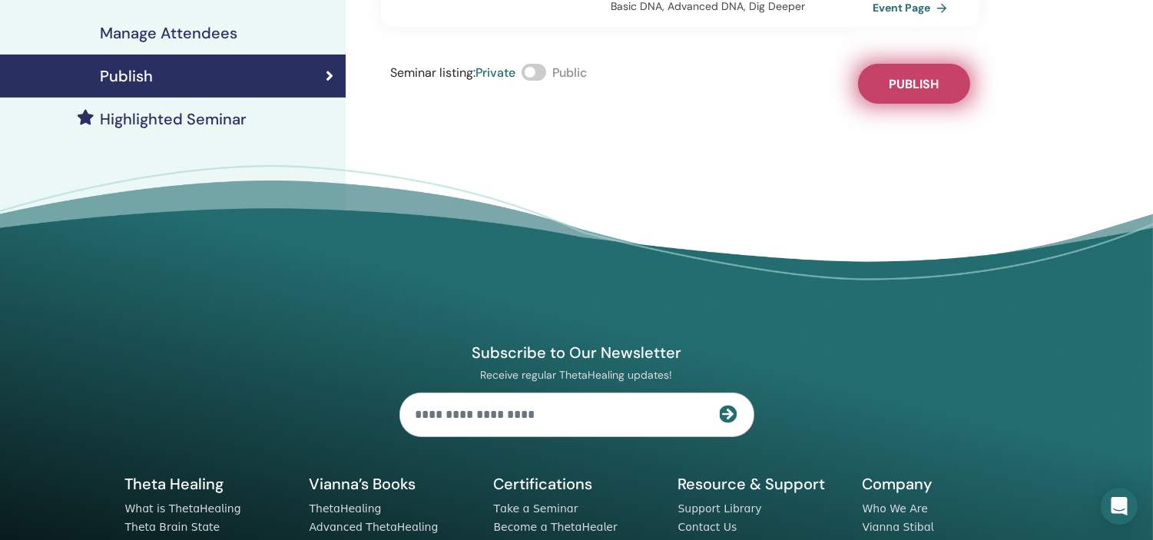
click at [916, 76] on span "Publish" at bounding box center [914, 84] width 50 height 16
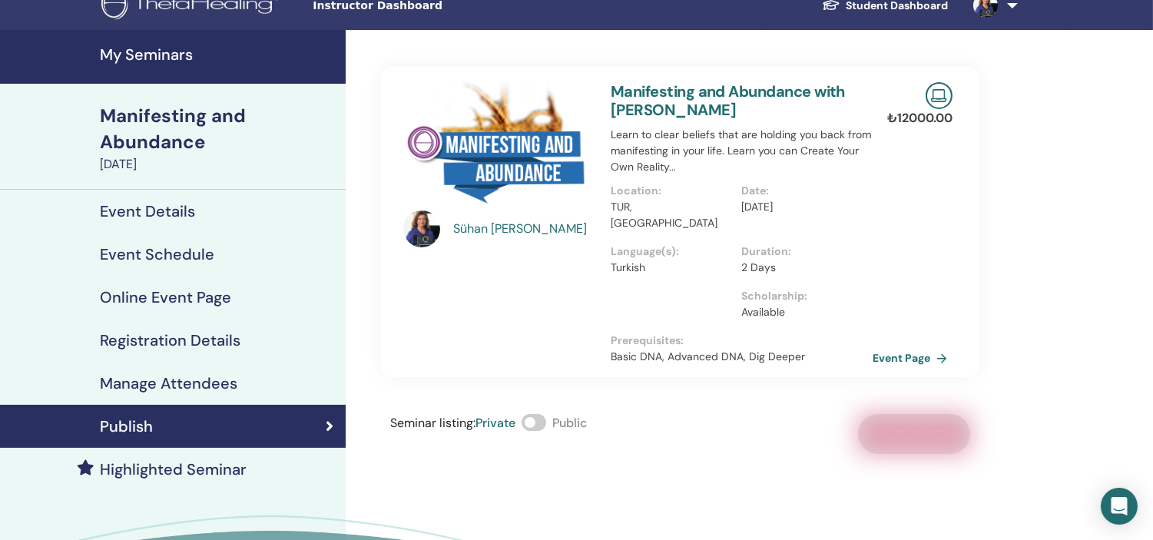
scroll to position [17, 0]
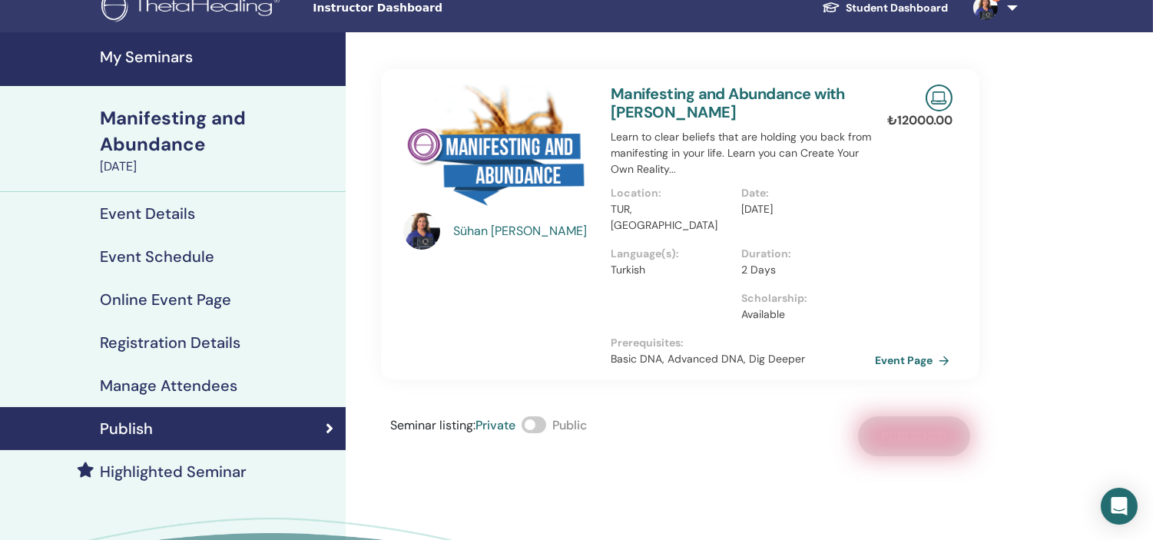
click at [900, 349] on link "Event Page" at bounding box center [915, 360] width 81 height 23
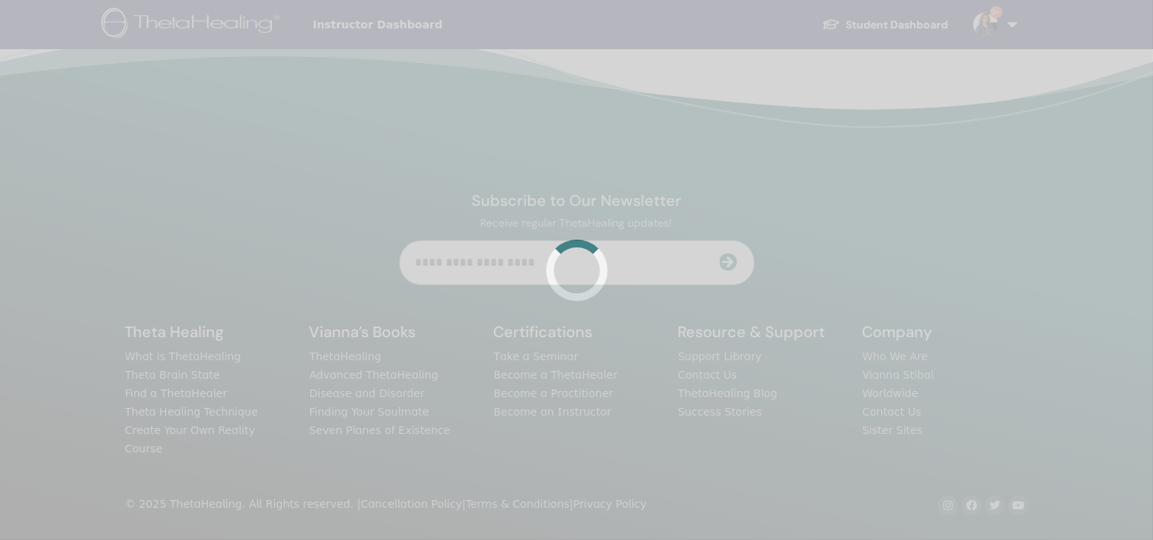
scroll to position [17, 0]
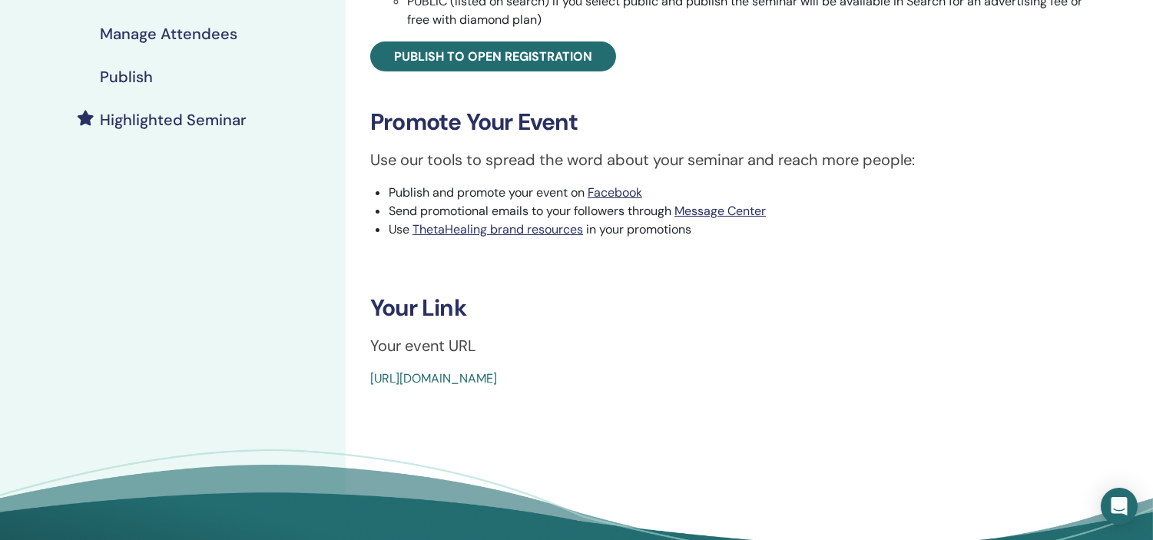
scroll to position [369, 0]
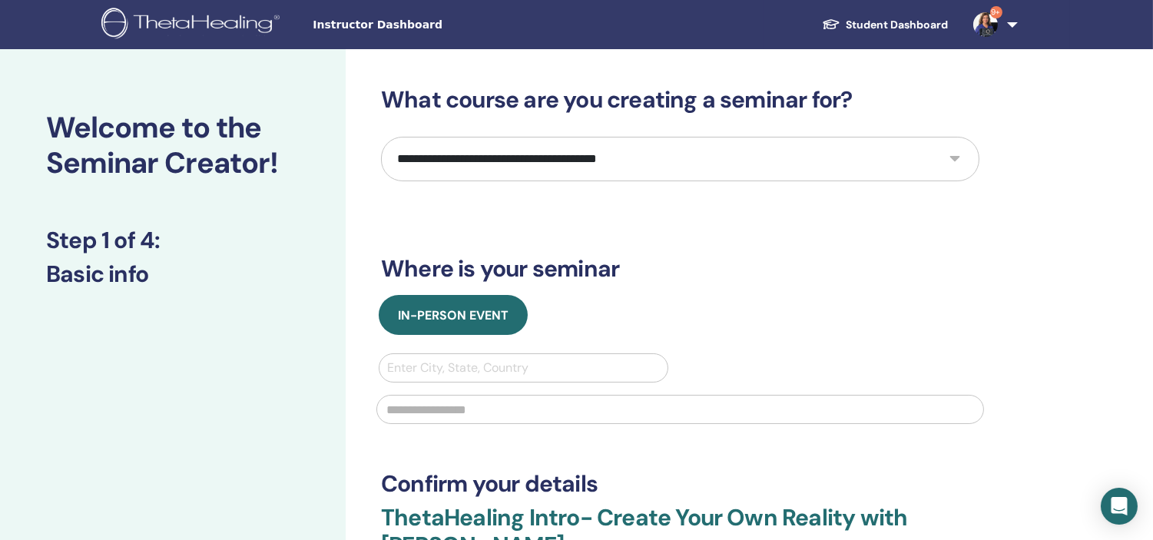
click at [348, 19] on span "Instructor Dashboard" at bounding box center [428, 25] width 230 height 16
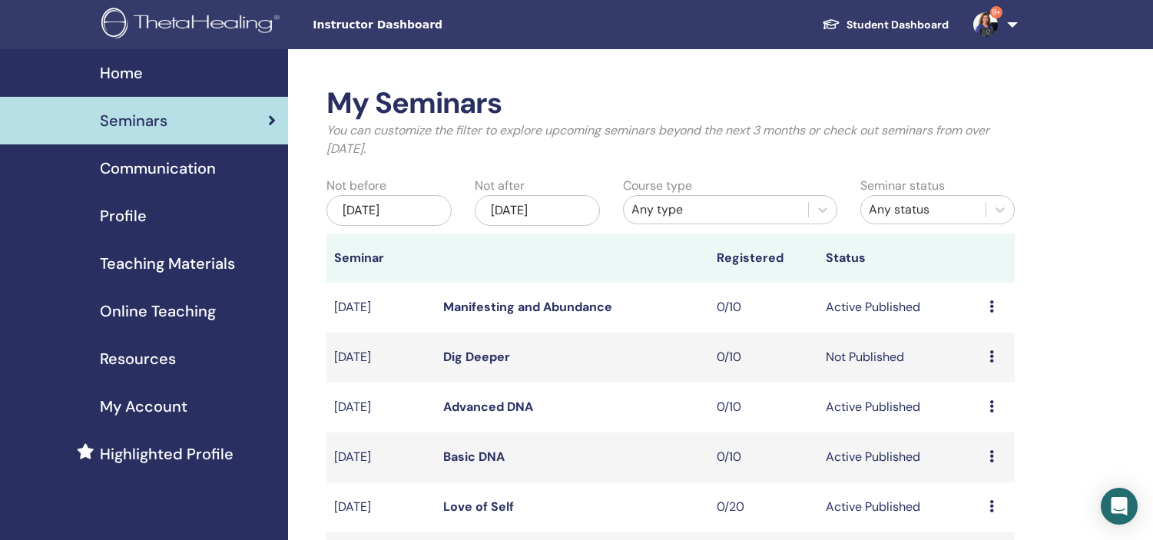
scroll to position [366, 0]
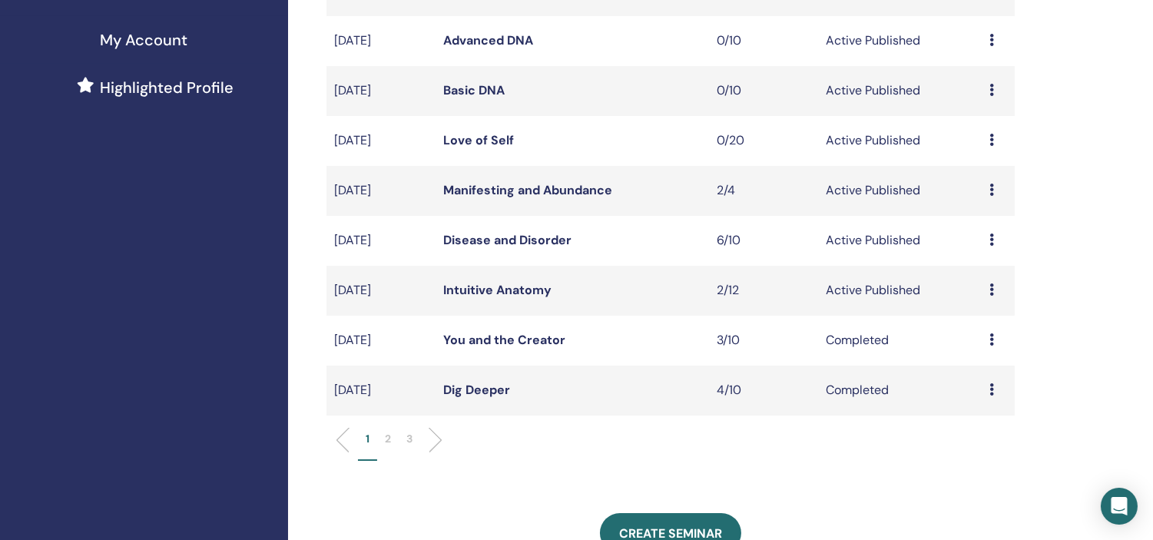
click at [134, 101] on link "Highlighted Profile" at bounding box center [144, 88] width 288 height 48
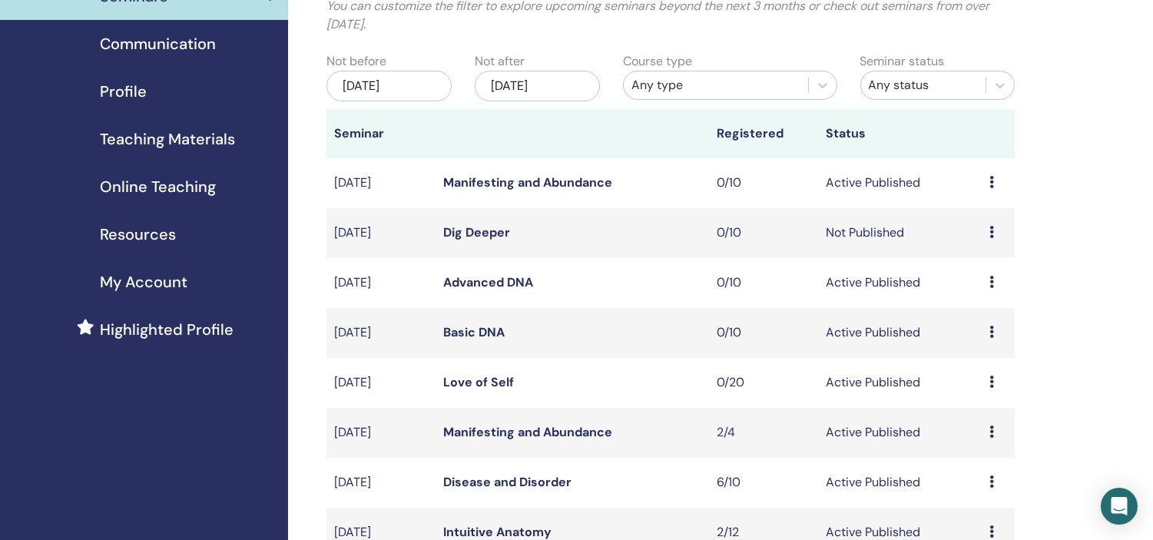
scroll to position [127, 0]
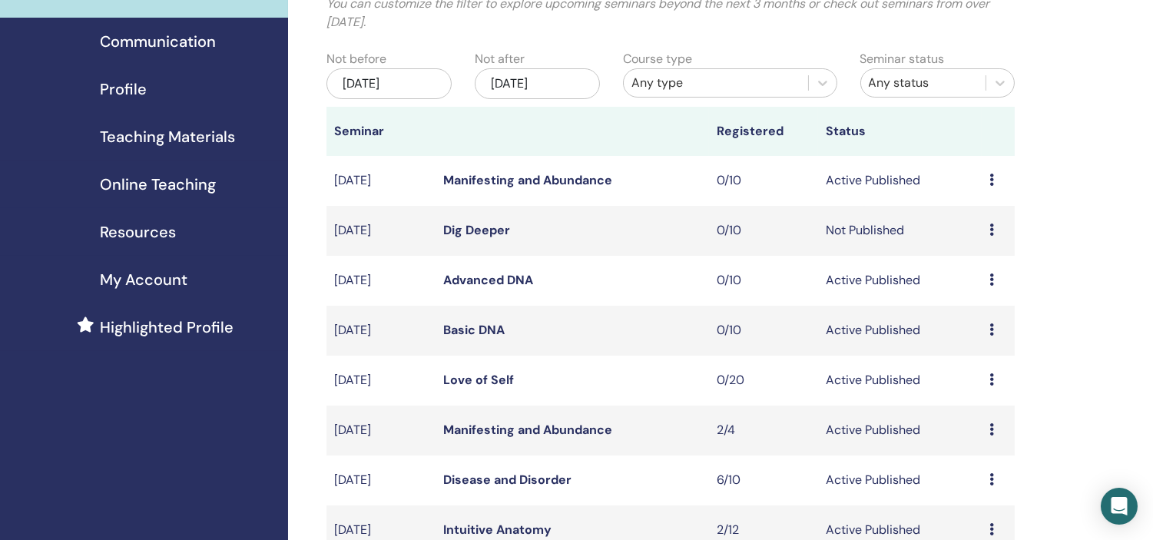
click at [489, 229] on link "Dig Deeper" at bounding box center [476, 230] width 67 height 16
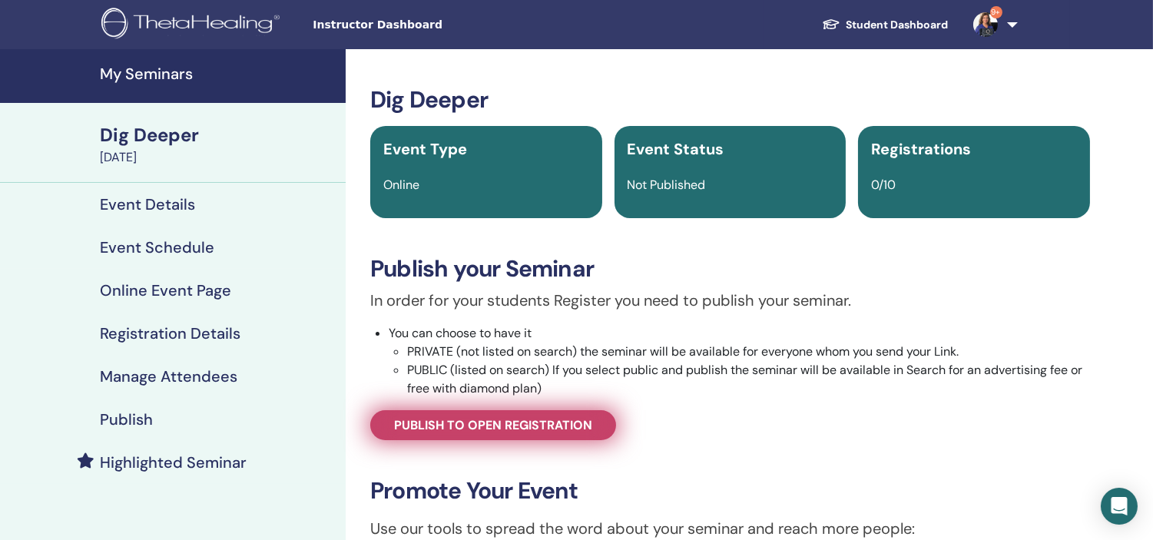
click at [504, 426] on span "Publish to open registration" at bounding box center [493, 425] width 198 height 16
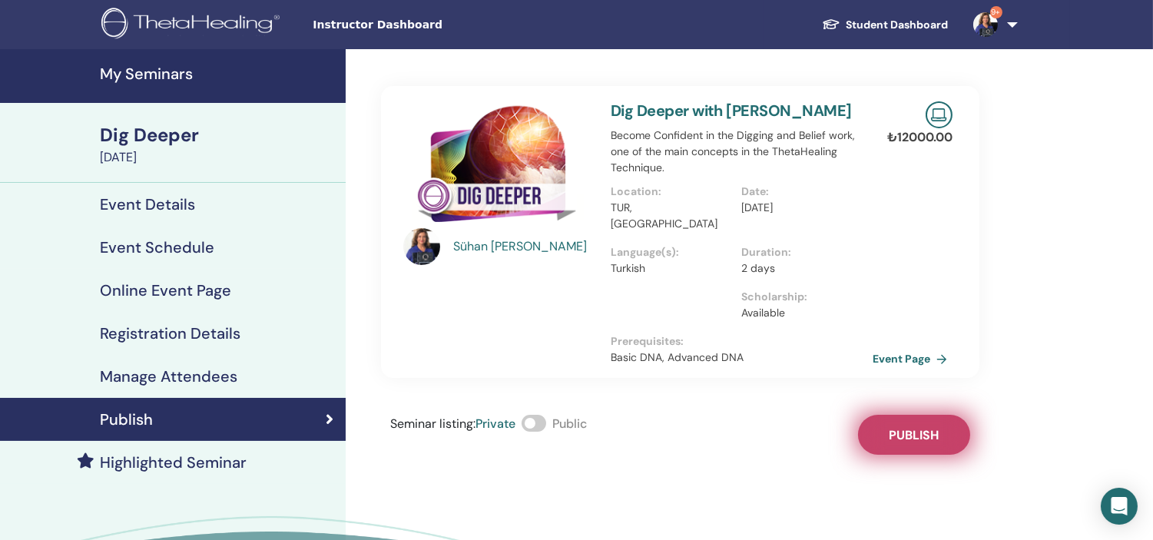
click at [896, 427] on span "Publish" at bounding box center [914, 435] width 50 height 16
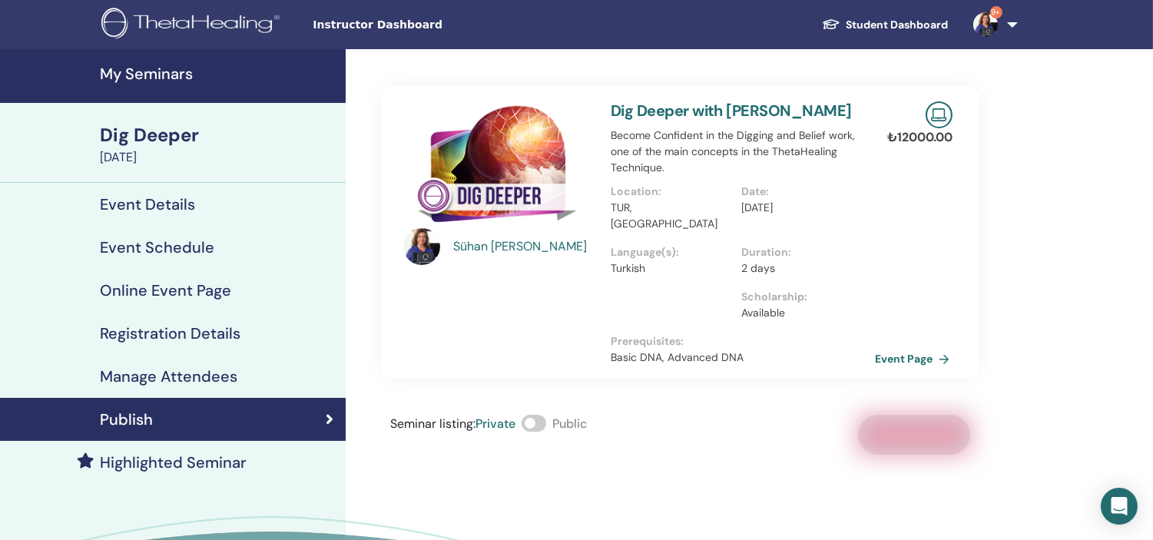
click at [909, 347] on link "Event Page" at bounding box center [915, 358] width 81 height 23
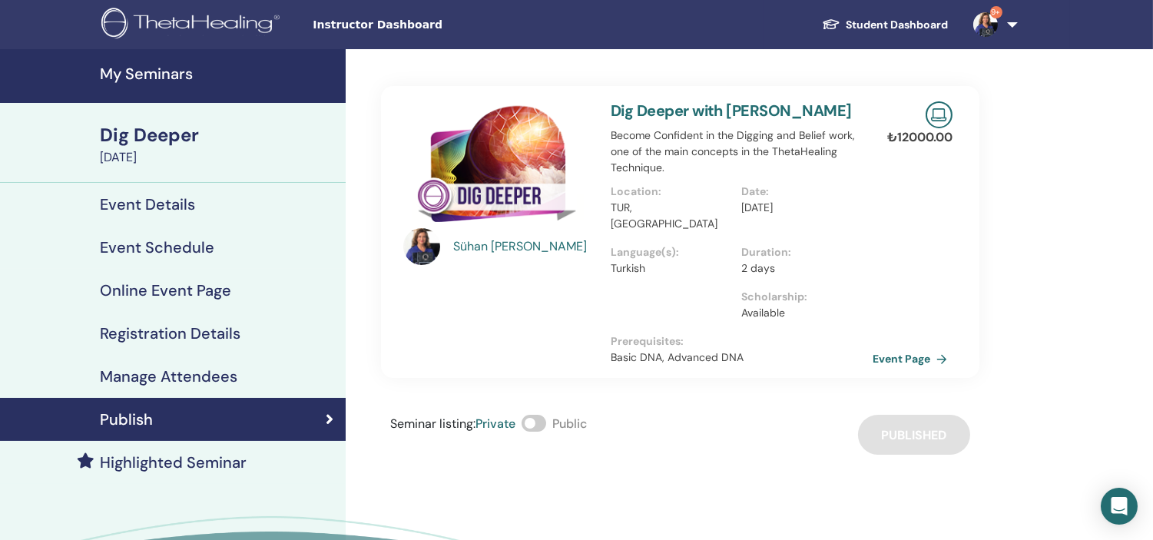
click at [163, 69] on h4 "My Seminars" at bounding box center [218, 74] width 237 height 18
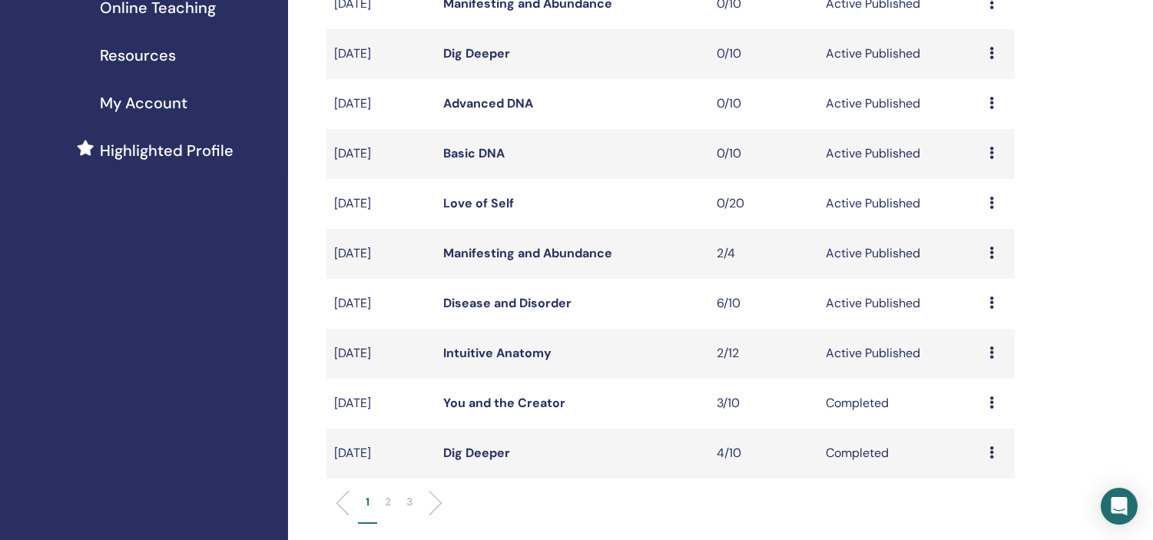
scroll to position [306, 0]
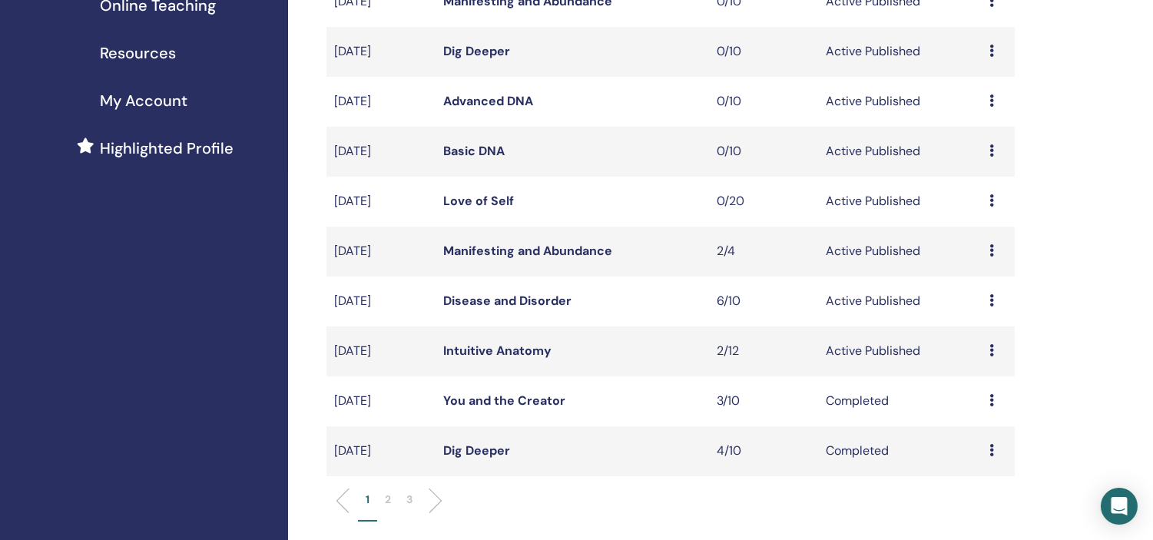
click at [501, 297] on link "Disease and Disorder" at bounding box center [507, 301] width 128 height 16
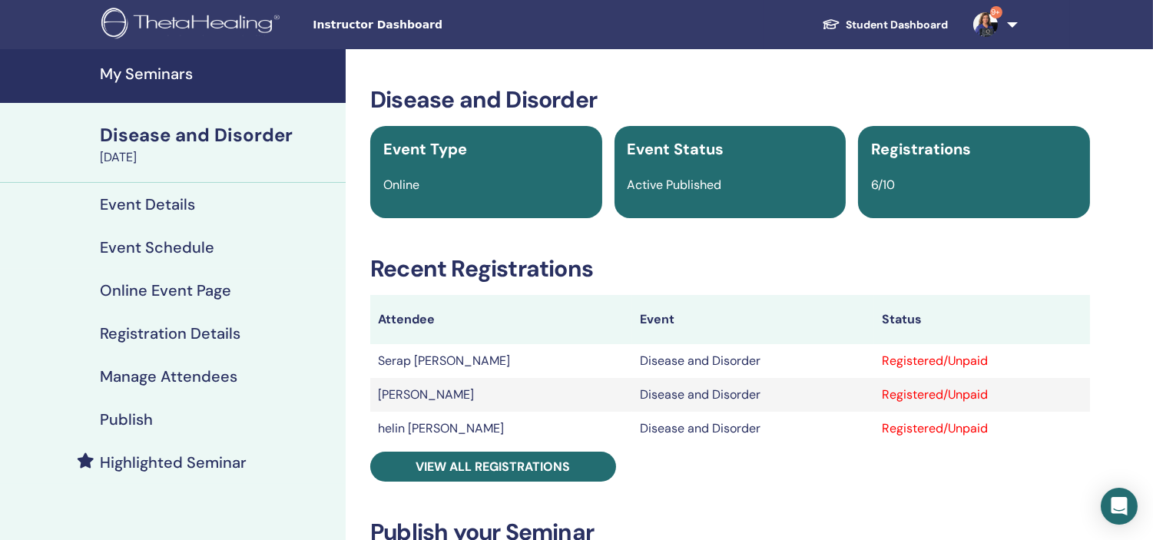
click at [206, 371] on h4 "Manage Attendees" at bounding box center [168, 376] width 137 height 18
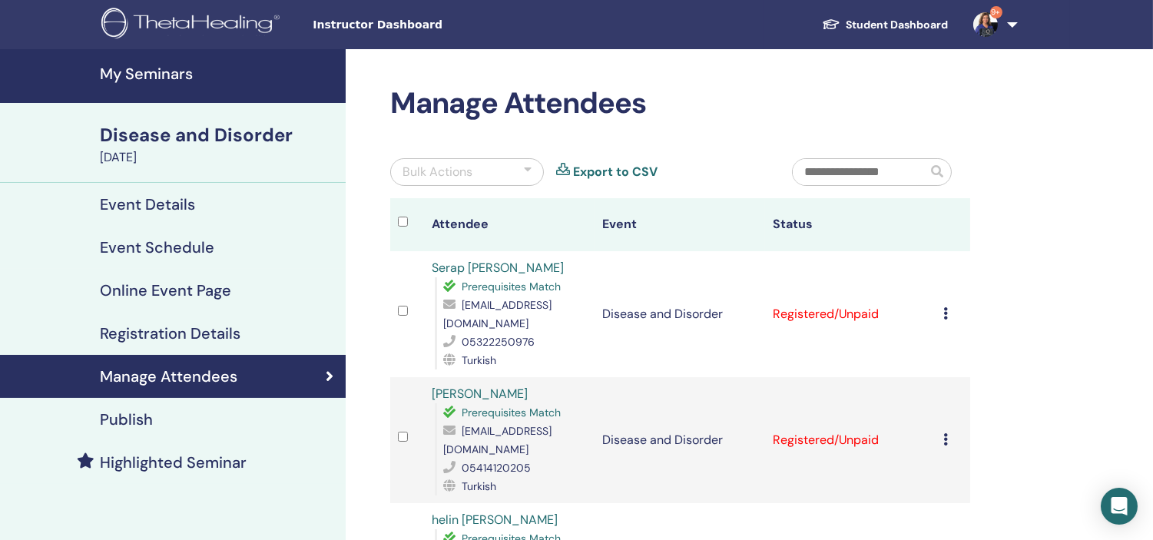
click at [171, 69] on h4 "My Seminars" at bounding box center [218, 74] width 237 height 18
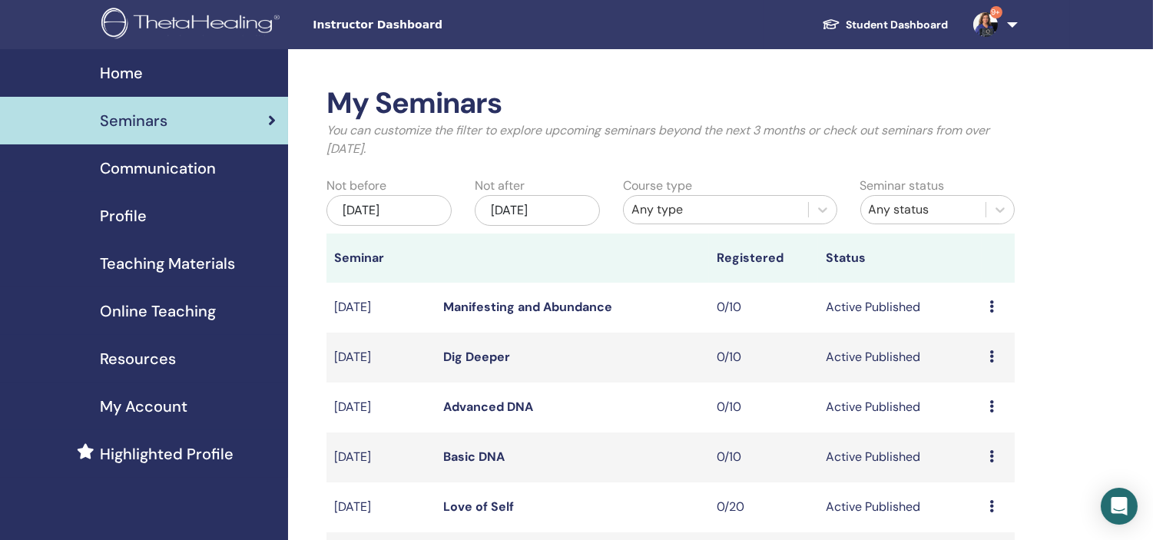
click at [1012, 22] on link "9+" at bounding box center [992, 24] width 63 height 49
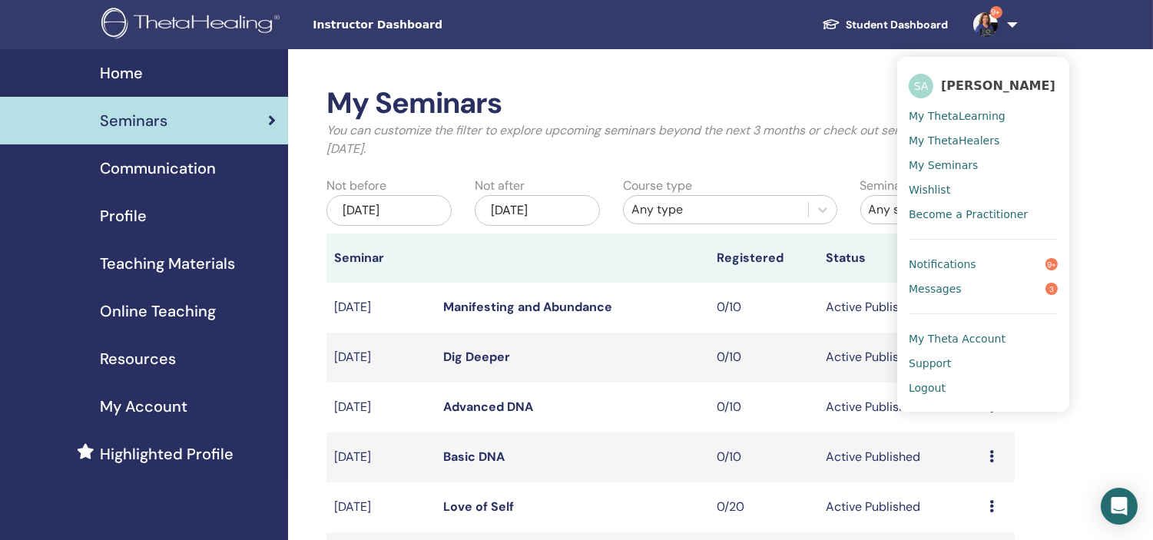
click at [926, 389] on span "Logout" at bounding box center [927, 388] width 37 height 14
